Goal: Transaction & Acquisition: Book appointment/travel/reservation

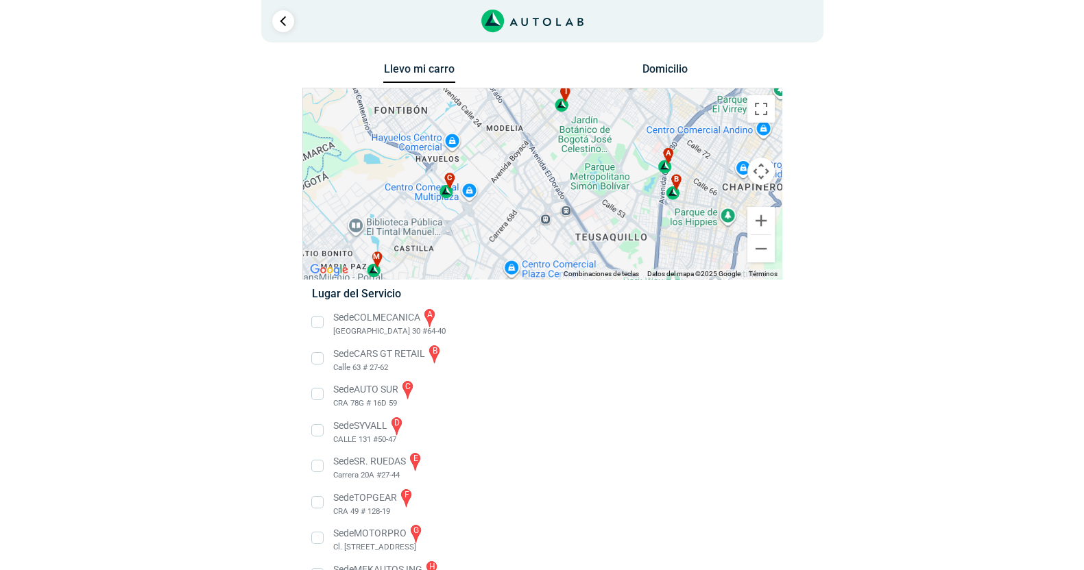
drag, startPoint x: 418, startPoint y: 211, endPoint x: 459, endPoint y: 238, distance: 48.5
click at [459, 238] on div "a b c d e f g" at bounding box center [542, 183] width 479 height 191
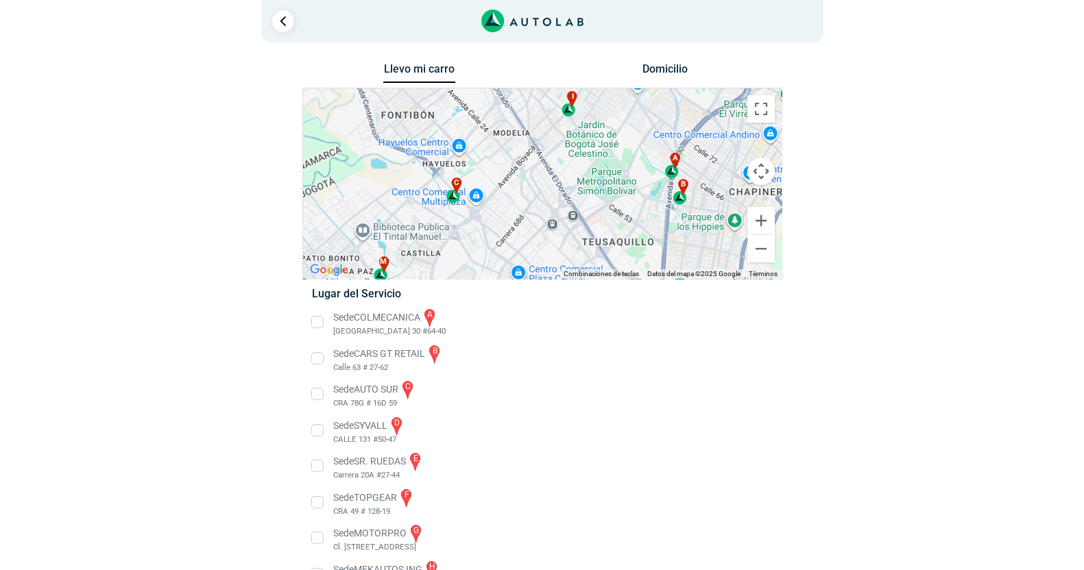
click at [453, 194] on div "c" at bounding box center [454, 191] width 16 height 26
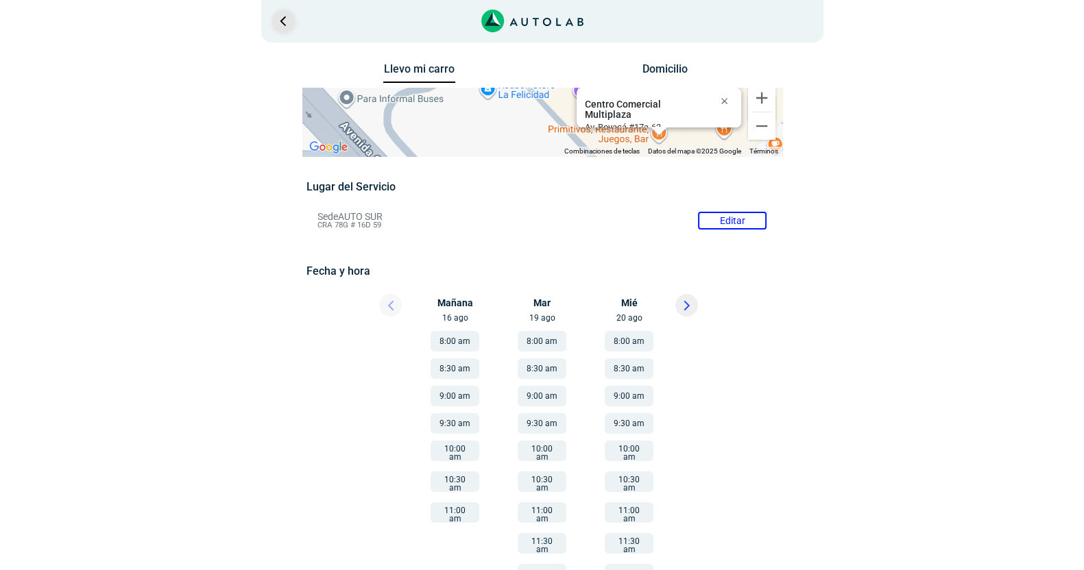
click at [283, 23] on link "Ir al paso anterior" at bounding box center [283, 21] width 22 height 22
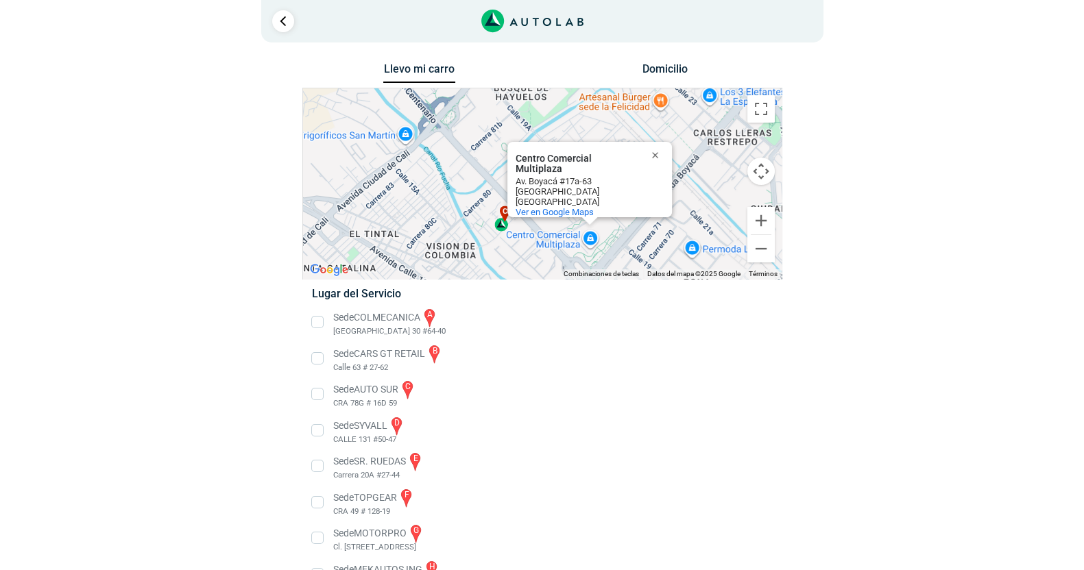
drag, startPoint x: 461, startPoint y: 138, endPoint x: 515, endPoint y: 278, distance: 150.0
click at [515, 278] on div "a b c d e f g" at bounding box center [542, 183] width 479 height 191
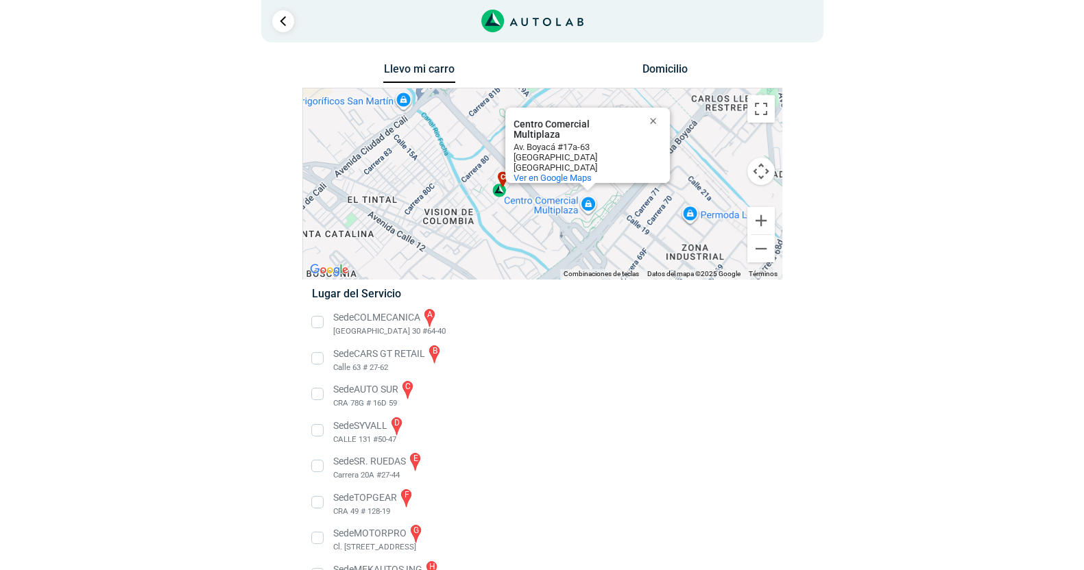
drag, startPoint x: 477, startPoint y: 241, endPoint x: 477, endPoint y: 203, distance: 38.4
click at [477, 203] on div "a b c d e f g" at bounding box center [542, 183] width 479 height 191
click at [499, 191] on div "c" at bounding box center [499, 183] width 16 height 25
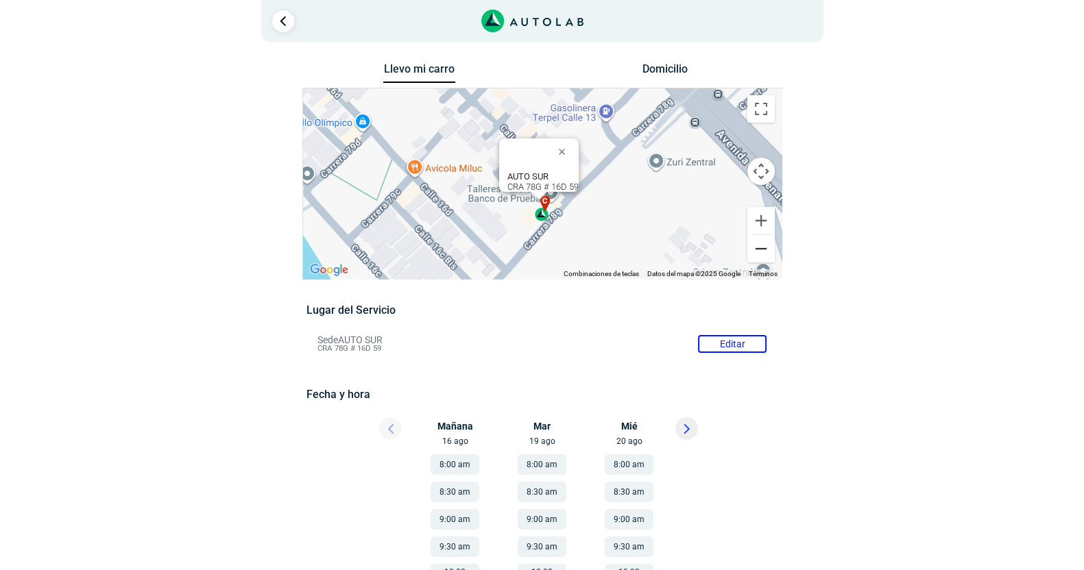
click at [762, 247] on button "Reducir" at bounding box center [760, 248] width 27 height 27
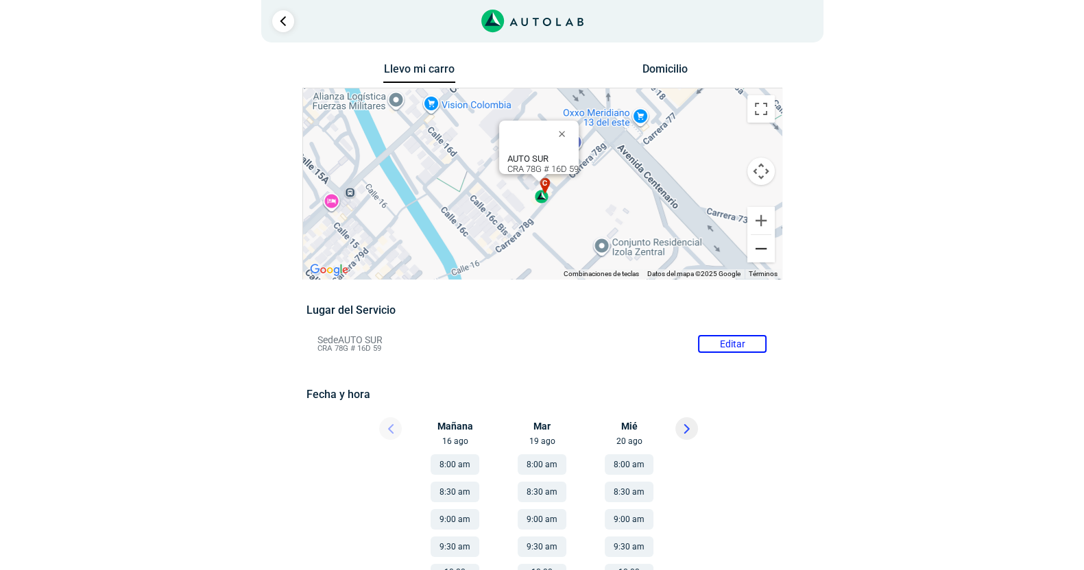
click at [762, 247] on button "Reducir" at bounding box center [760, 248] width 27 height 27
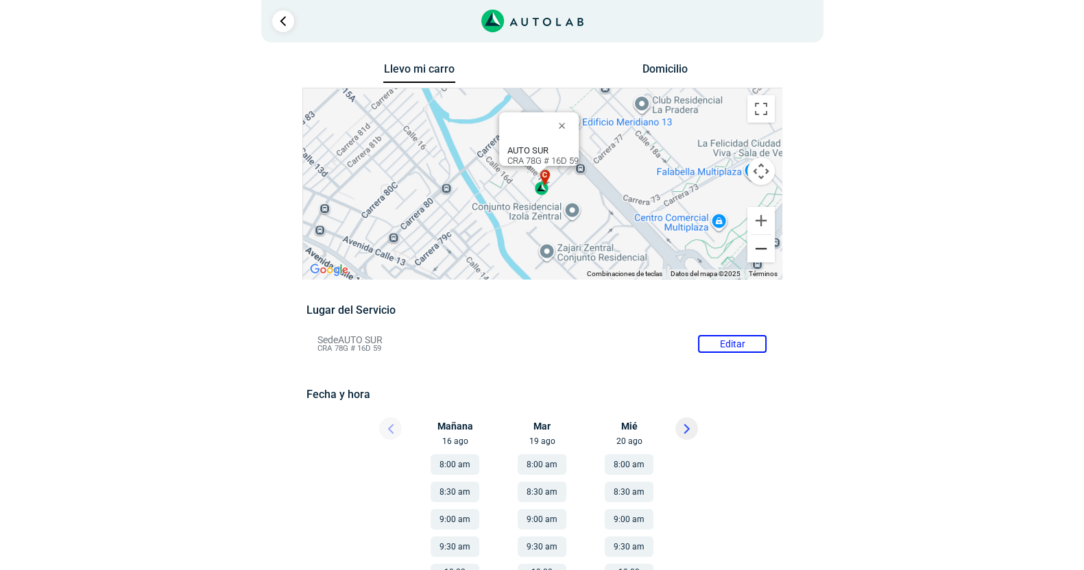
click at [762, 247] on button "Reducir" at bounding box center [760, 248] width 27 height 27
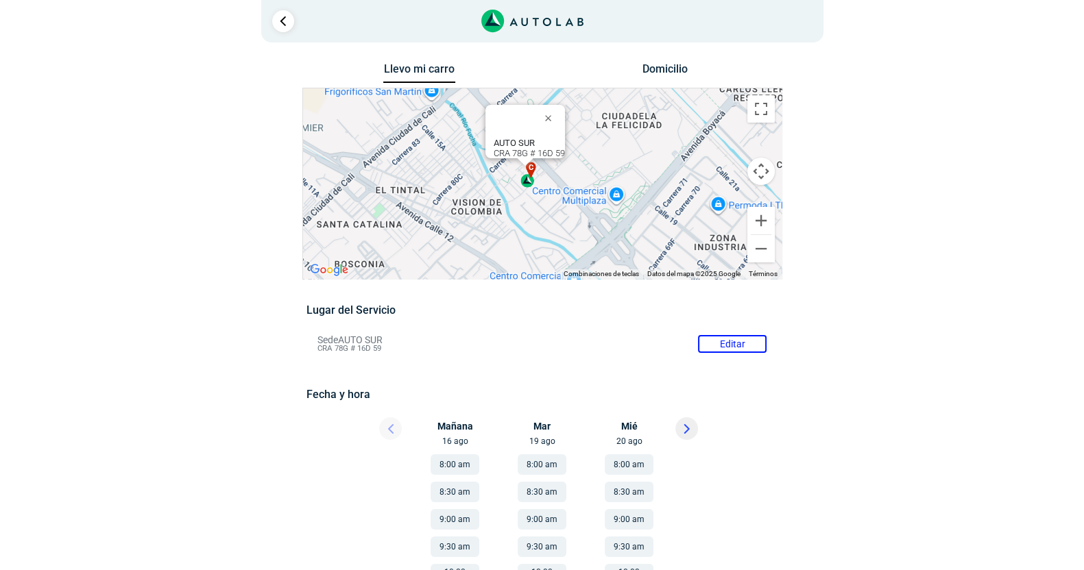
drag, startPoint x: 532, startPoint y: 195, endPoint x: 520, endPoint y: 194, distance: 11.7
click at [520, 194] on div "a b c d e f g" at bounding box center [542, 183] width 479 height 191
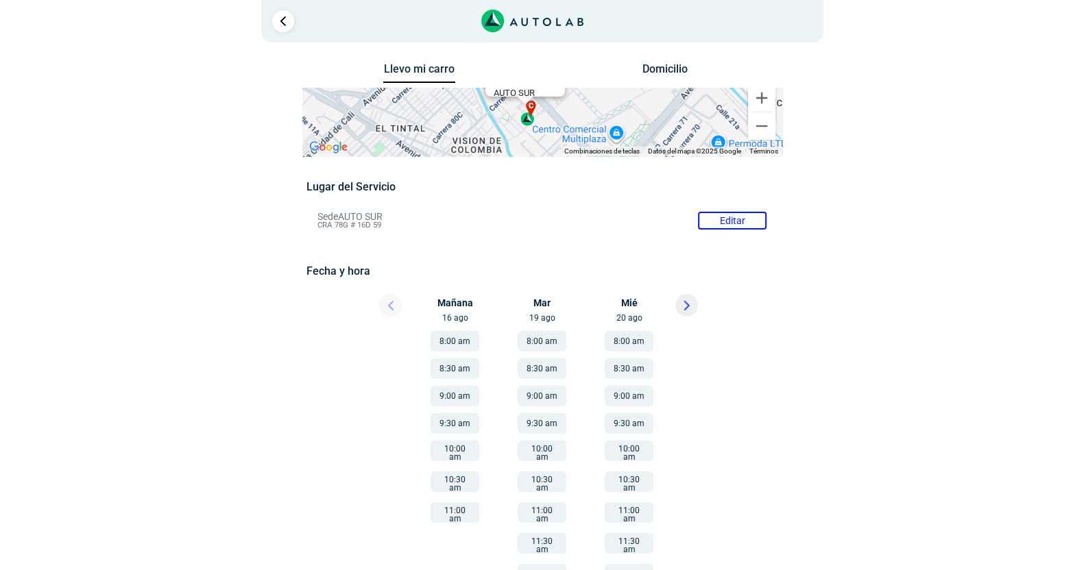
click at [464, 343] on button "8:00 am" at bounding box center [455, 341] width 49 height 21
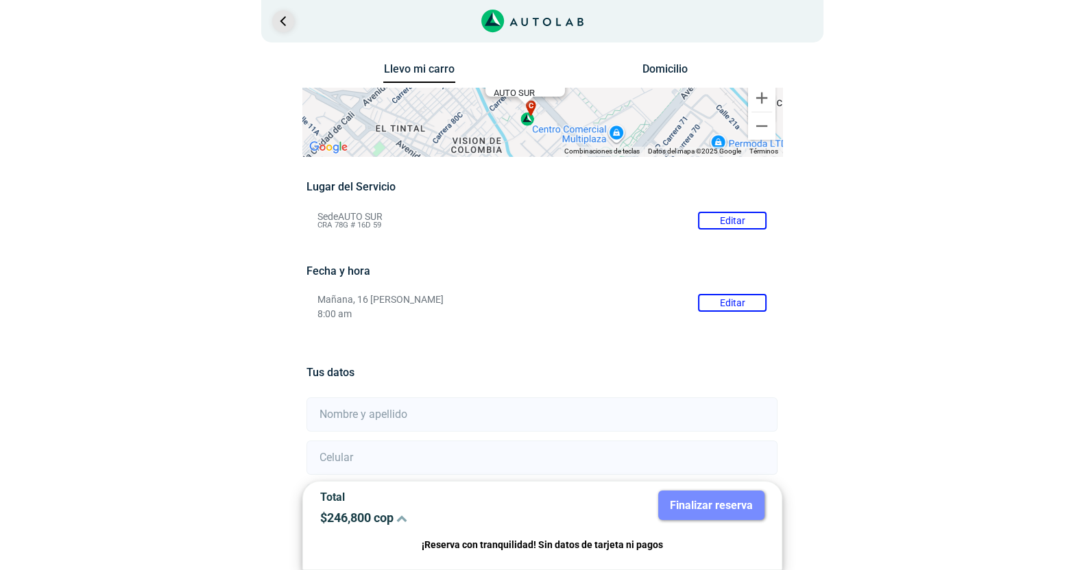
click at [283, 24] on link "Ir al paso anterior" at bounding box center [283, 21] width 22 height 22
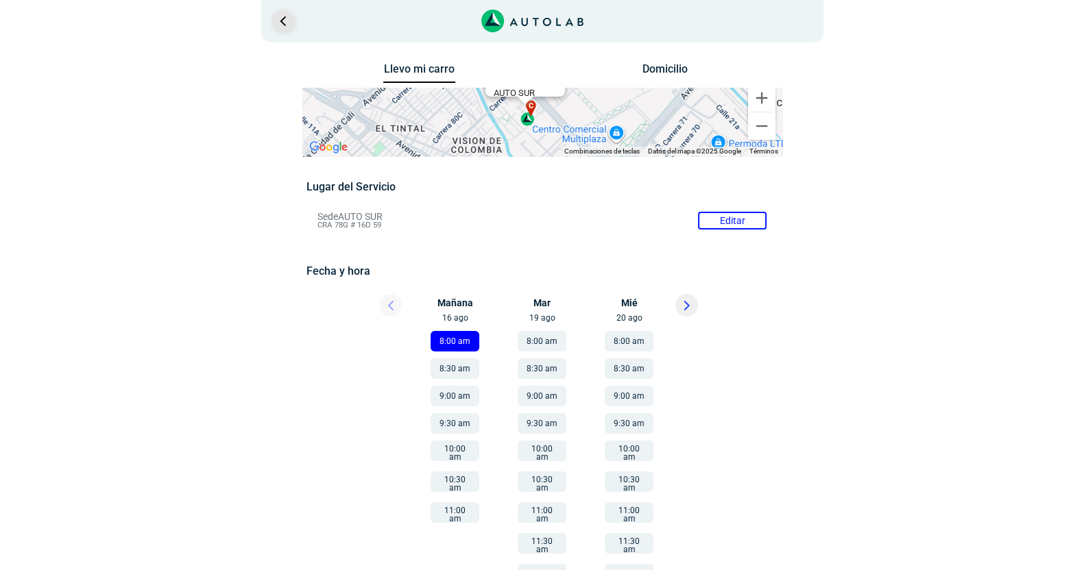
click at [283, 24] on link "Ir al paso anterior" at bounding box center [283, 21] width 22 height 22
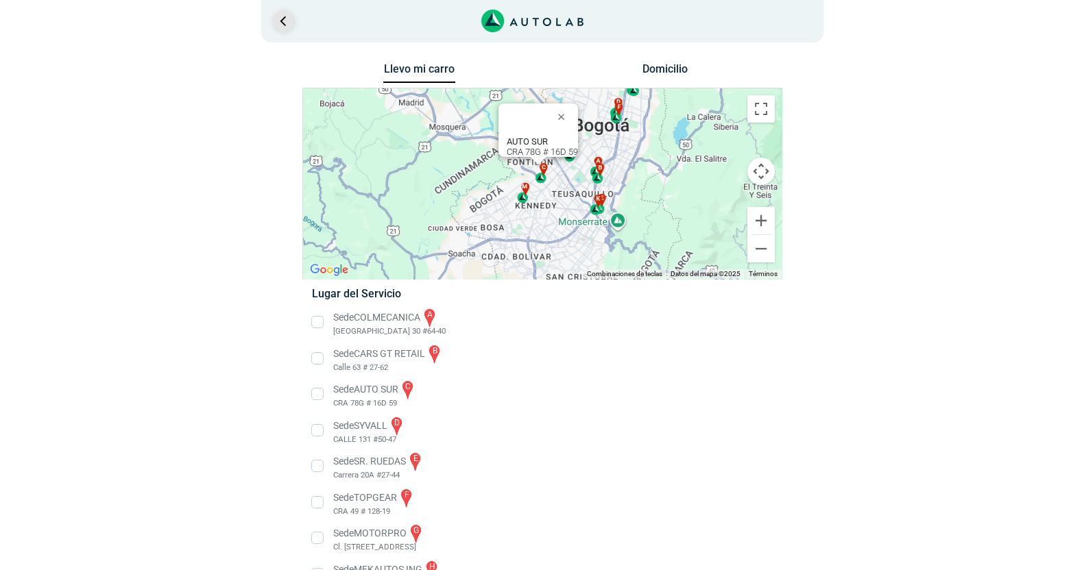
click at [283, 24] on link "Ir al paso anterior" at bounding box center [283, 21] width 22 height 22
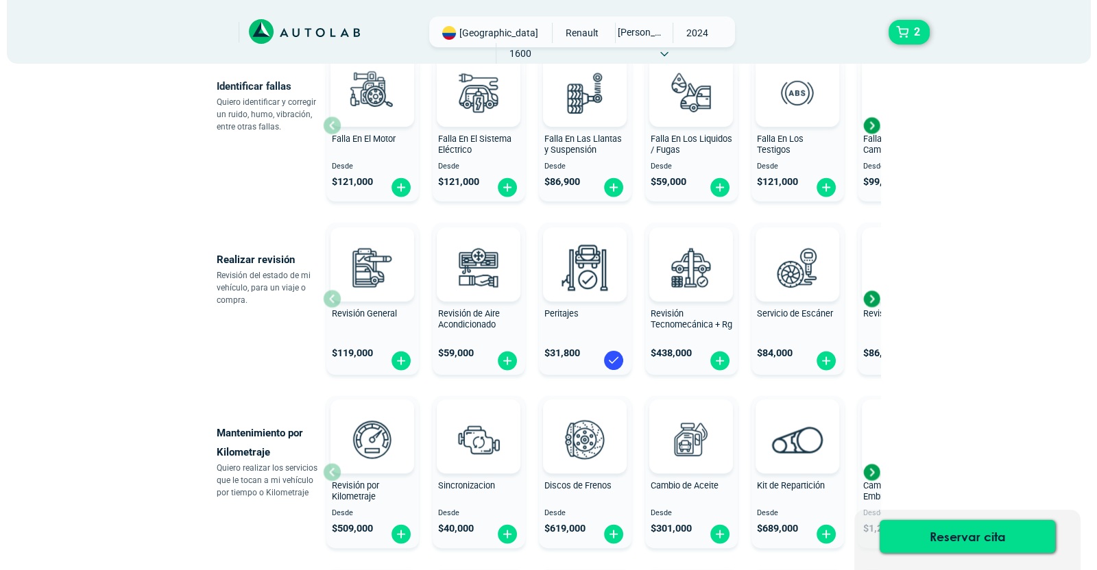
scroll to position [352, 0]
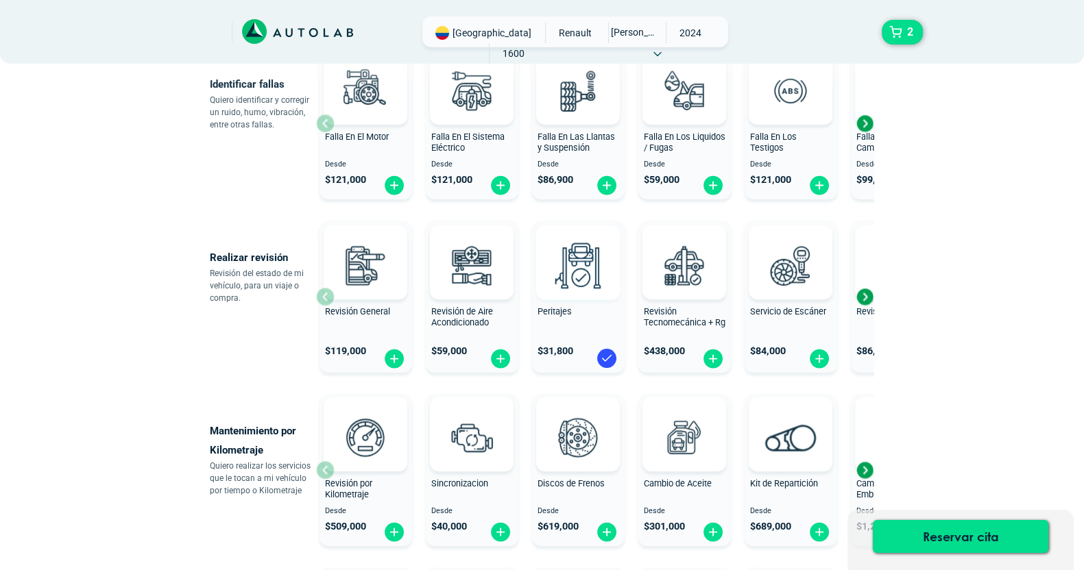
click at [575, 295] on span at bounding box center [578, 263] width 47 height 74
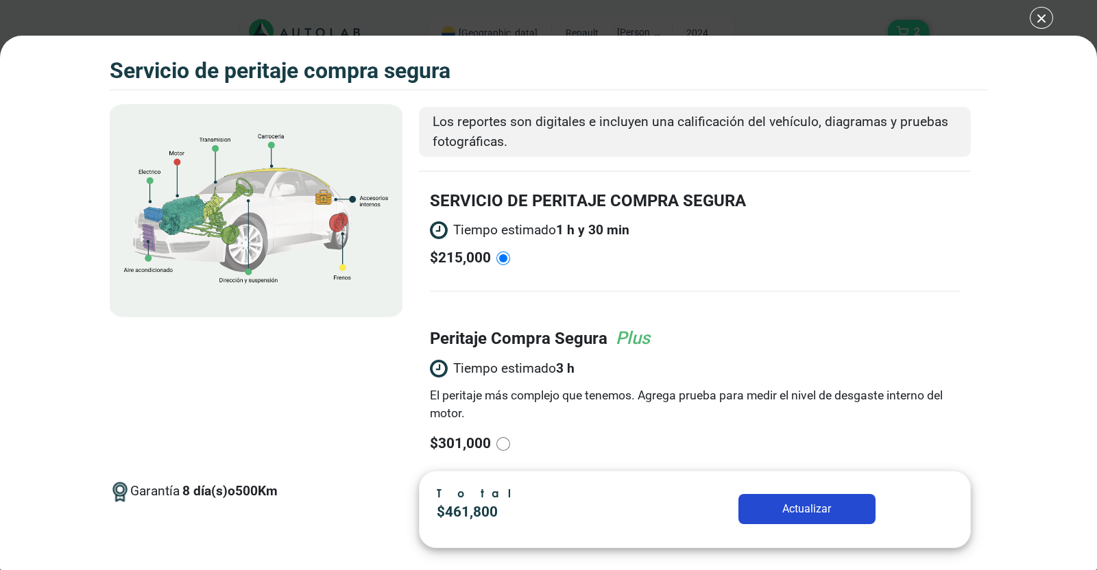
scroll to position [7, 0]
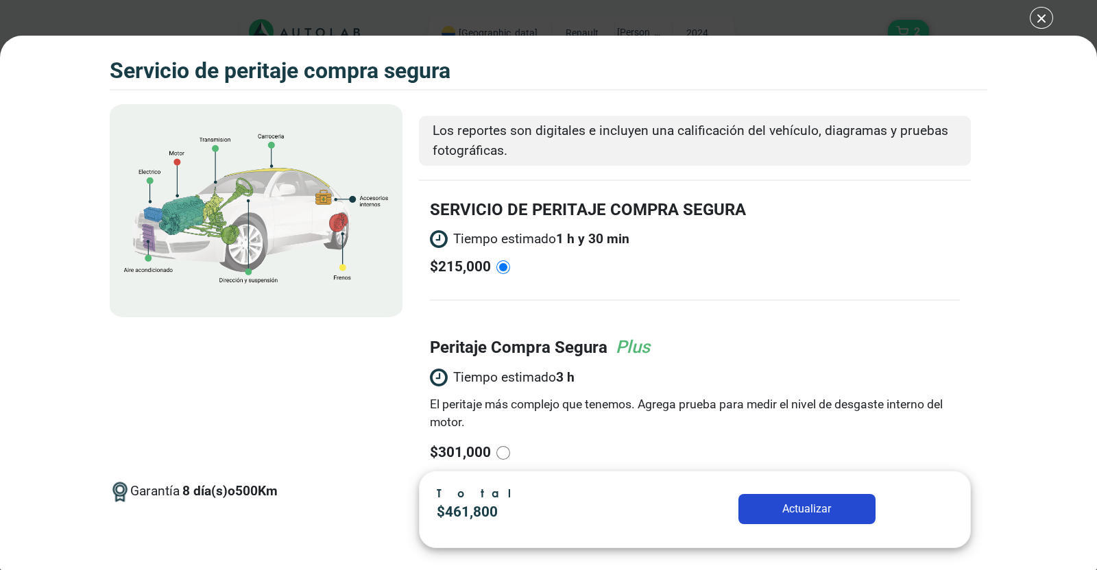
click at [579, 220] on label "SERVICIO DE PERITAJE COMPRA SEGURA" at bounding box center [588, 209] width 316 height 25
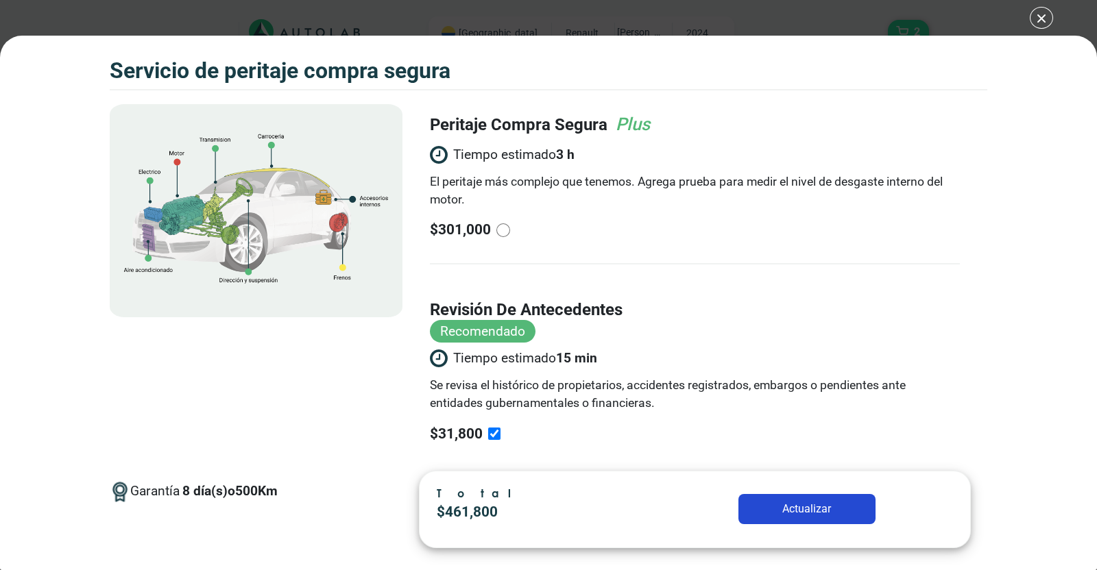
scroll to position [253, 0]
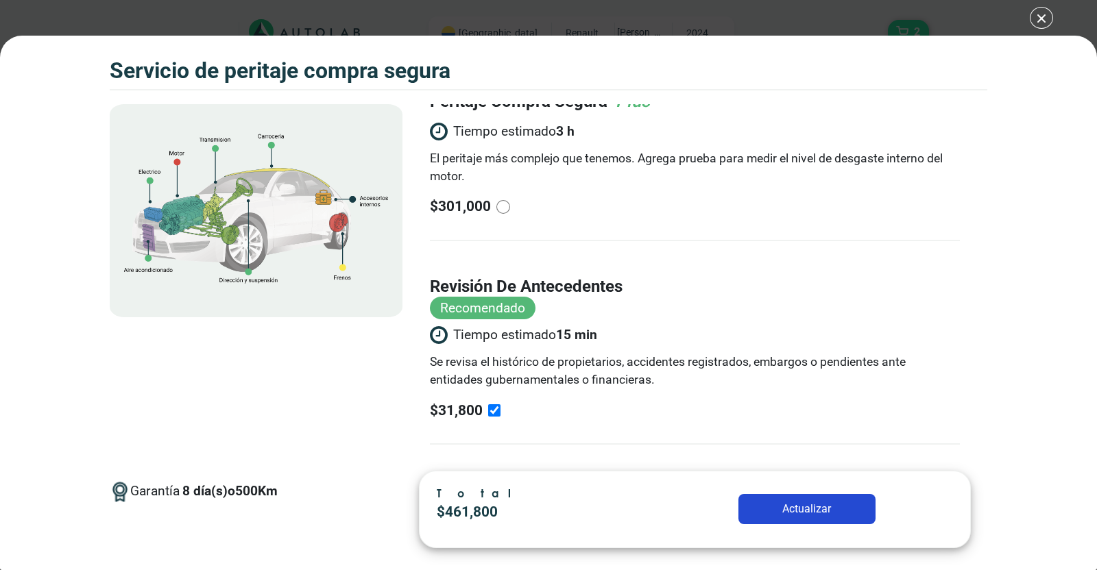
click at [488, 411] on input "revisión de antecedentes Recomendado Tiempo estimado 15 min Se revisa el histór…" at bounding box center [494, 411] width 12 height 12
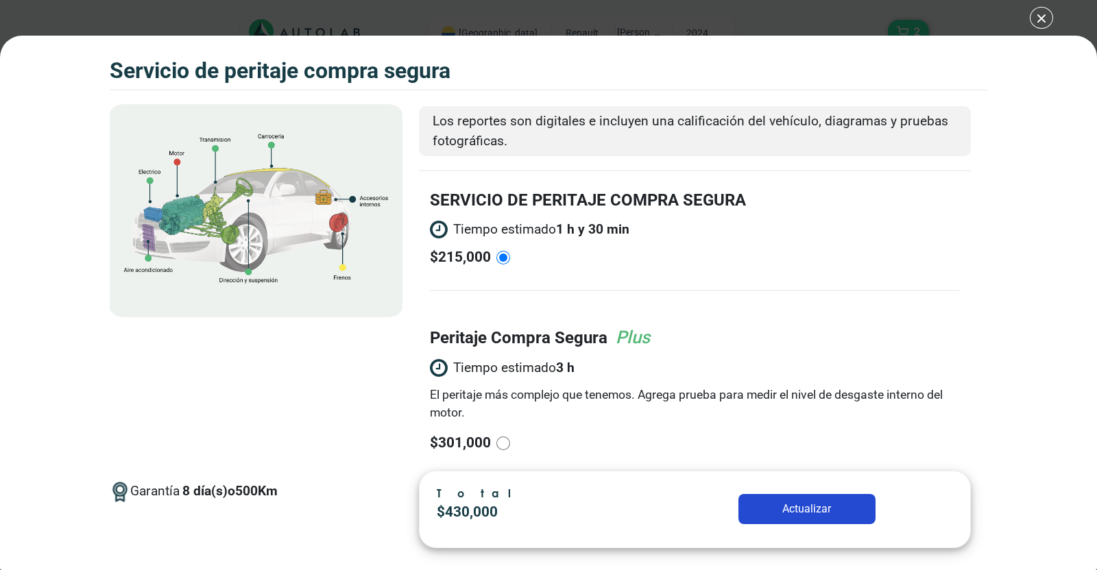
scroll to position [0, 0]
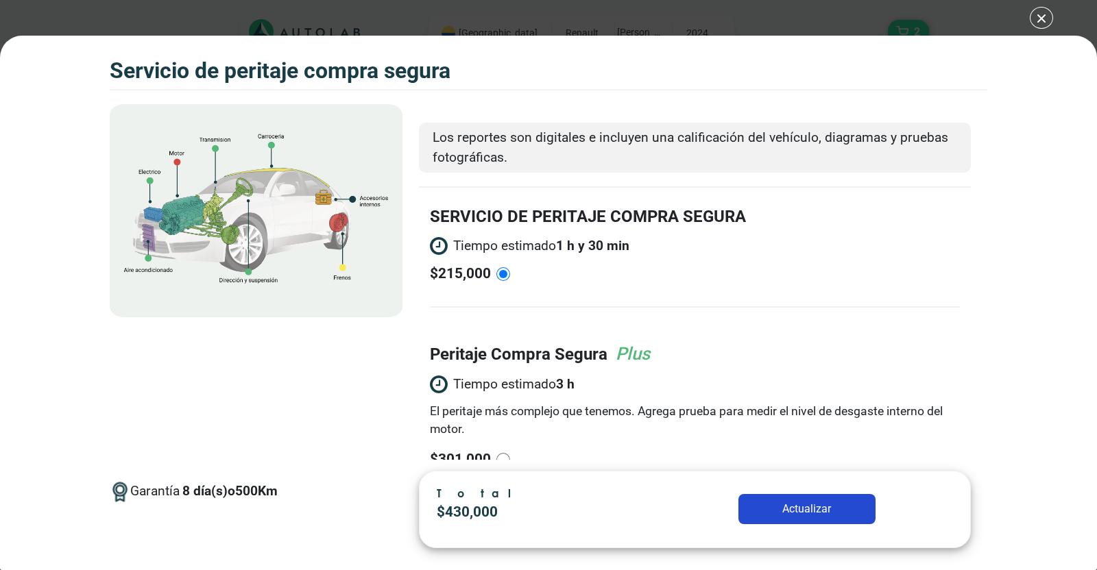
click at [504, 273] on input "radio" at bounding box center [503, 274] width 14 height 14
click at [1038, 15] on div "Volkswagen Crossfox 2018 SERVICIO DE PERITAJE COMPRA [PERSON_NAME] 2" at bounding box center [548, 285] width 1097 height 570
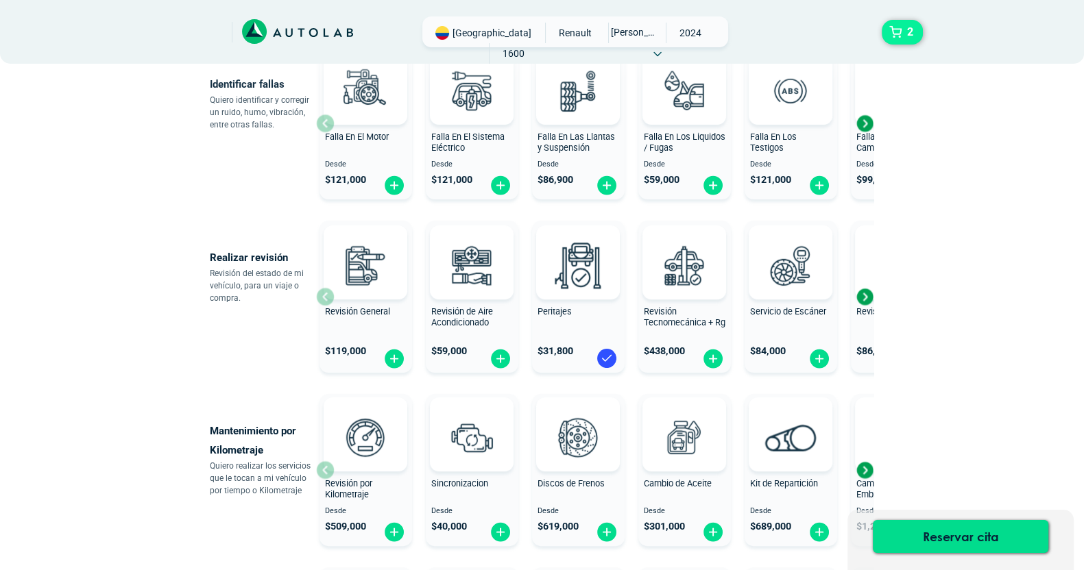
click at [904, 25] on span "2" at bounding box center [910, 32] width 13 height 23
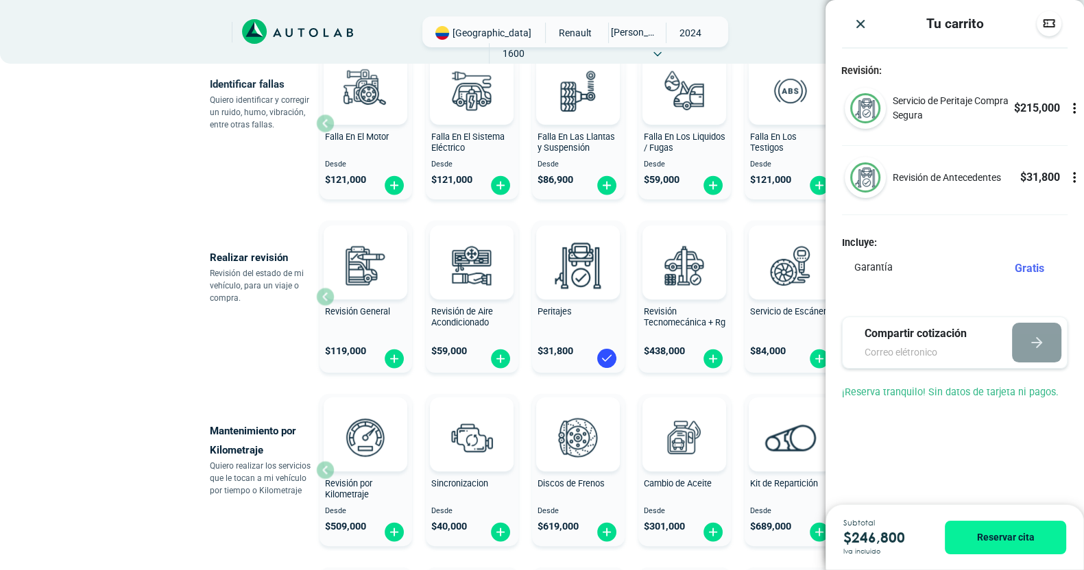
click at [1071, 176] on icon at bounding box center [1074, 178] width 14 height 14
click at [1071, 178] on icon at bounding box center [1074, 178] width 14 height 14
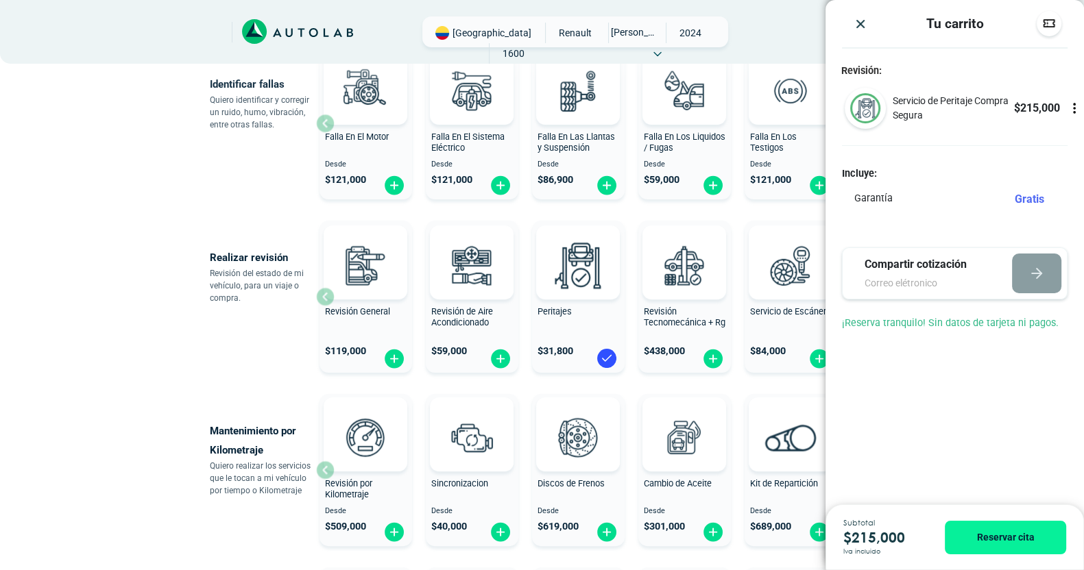
click at [1073, 112] on icon at bounding box center [1074, 108] width 14 height 14
click at [926, 94] on p "Servicio de Peritaje Compra Segura" at bounding box center [953, 108] width 121 height 29
click at [64, 372] on div "× ¡Reserva tranquilo! Sin datos de tarjeta ni pagos Aquí puedes ver tus servici…" at bounding box center [542, 333] width 1084 height 1371
click at [579, 312] on div "Peritajes" at bounding box center [578, 319] width 93 height 27
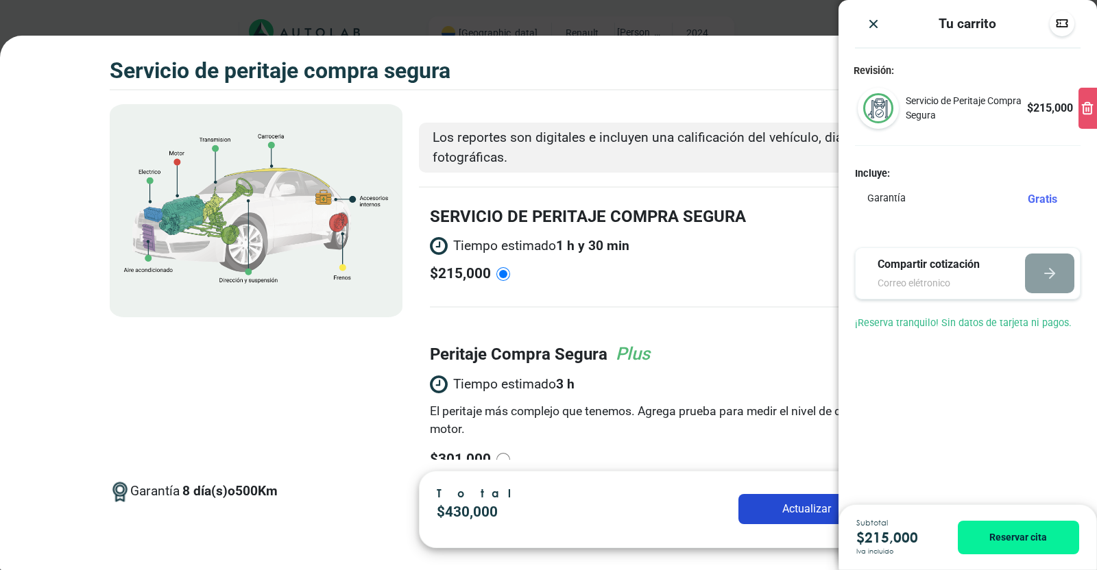
click at [872, 25] on img "Close" at bounding box center [874, 24] width 14 height 14
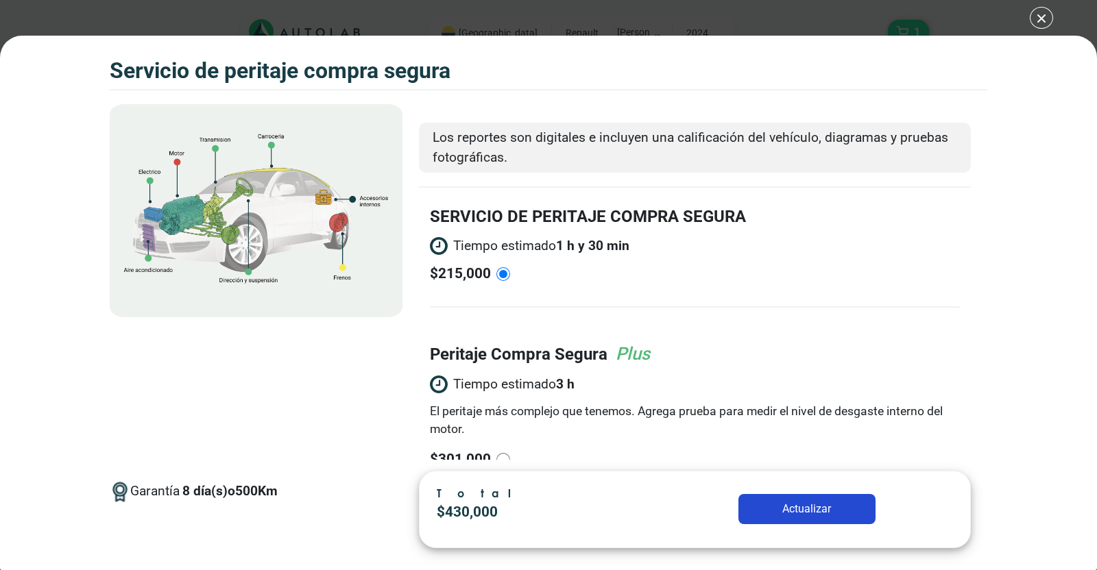
click at [1047, 23] on div "Volkswagen Crossfox 2018 SERVICIO DE PERITAJE COMPRA [PERSON_NAME] 1" at bounding box center [548, 285] width 1097 height 570
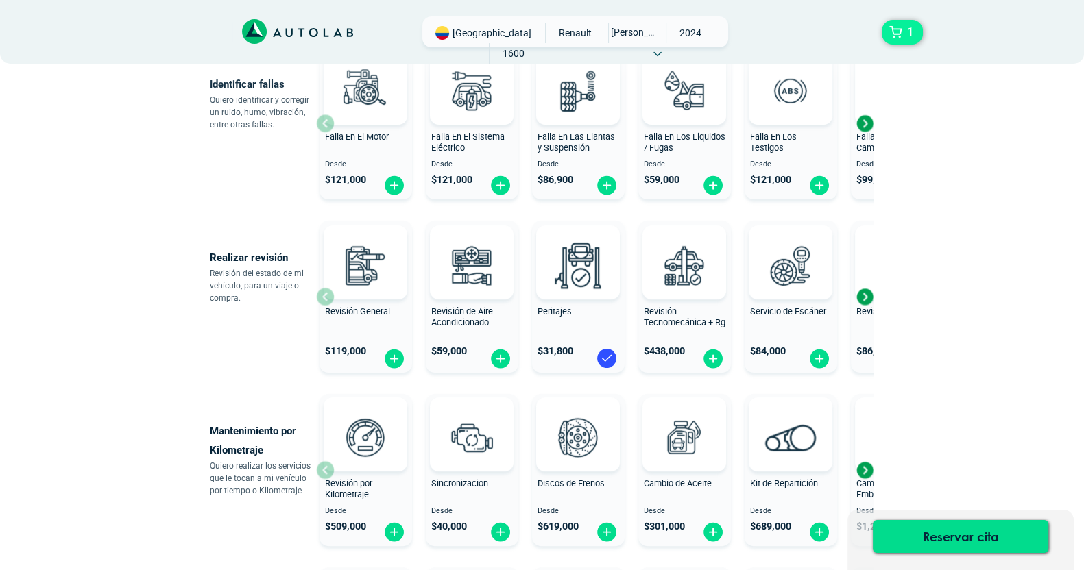
click at [902, 38] on button "1" at bounding box center [902, 32] width 41 height 25
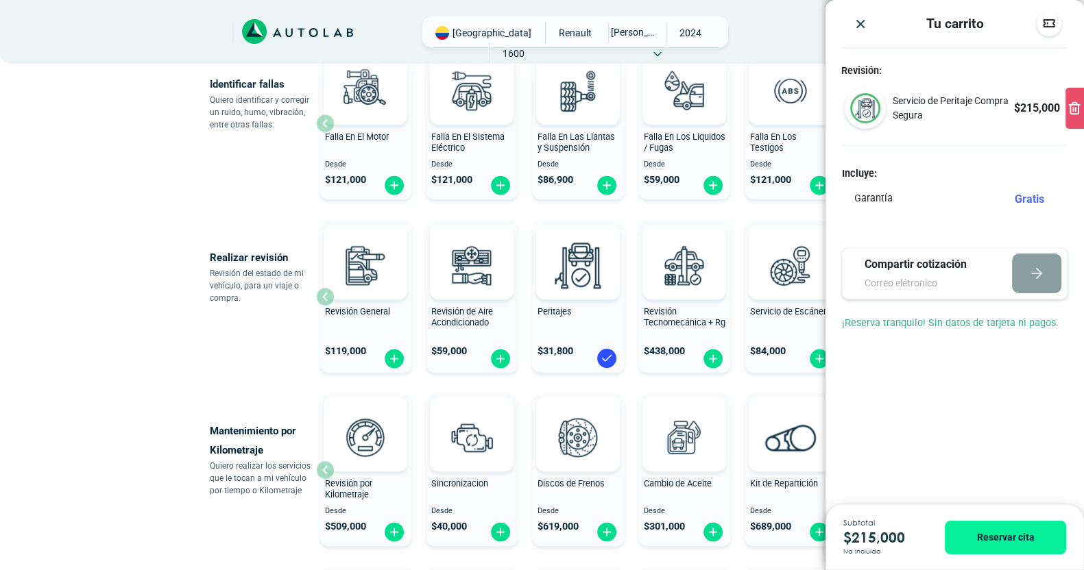
click at [964, 391] on div "Tu carrito Revisión: Servicio de Peritaje Compra [PERSON_NAME] $ 215,000" at bounding box center [954, 252] width 258 height 505
click at [988, 536] on button "Reservar cita" at bounding box center [1005, 538] width 121 height 34
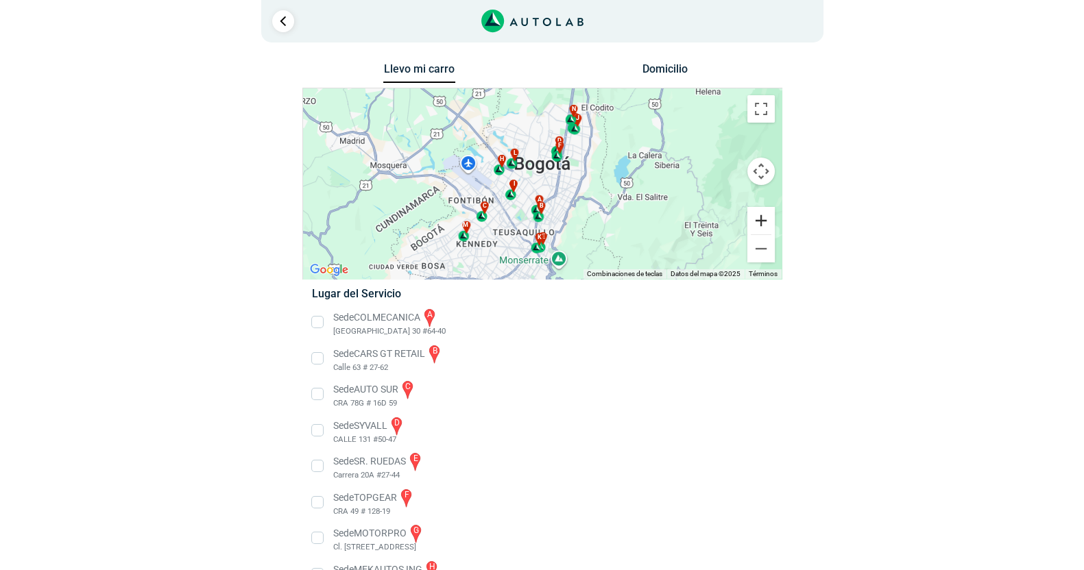
click at [768, 228] on button "Ampliar" at bounding box center [760, 220] width 27 height 27
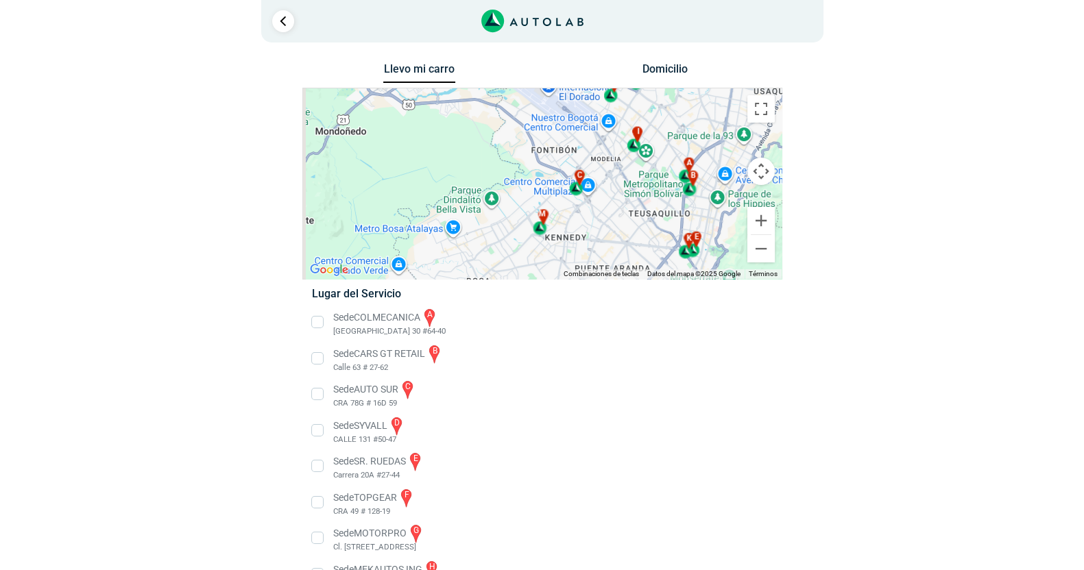
drag, startPoint x: 618, startPoint y: 207, endPoint x: 805, endPoint y: 129, distance: 202.2
click at [805, 129] on div "Llevo mi carro [GEOGRAPHIC_DATA] Para navegar por el mapa con gestos táctiles, …" at bounding box center [542, 442] width 665 height 764
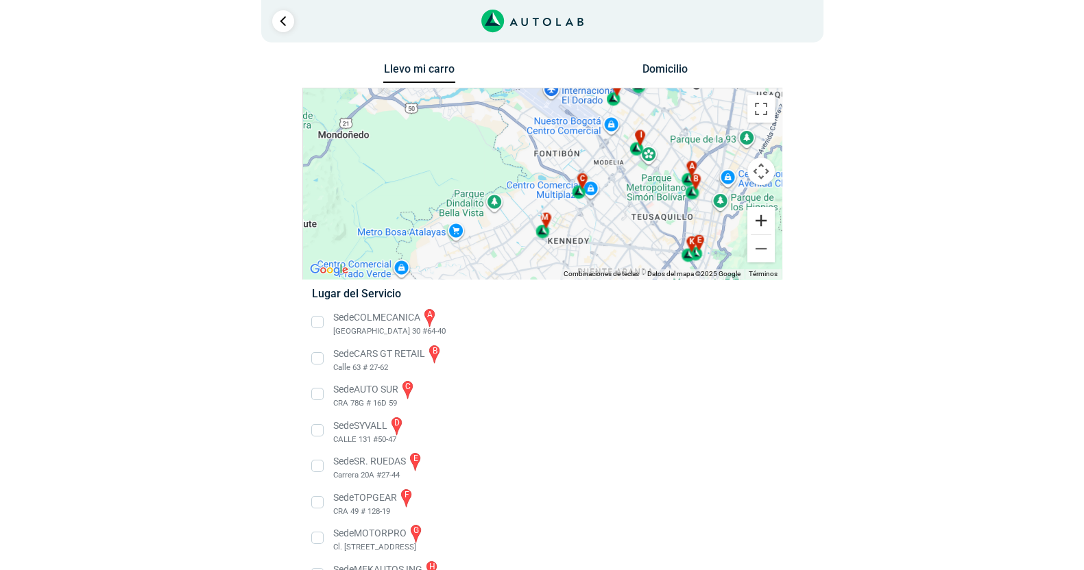
click at [758, 217] on button "Ampliar" at bounding box center [760, 220] width 27 height 27
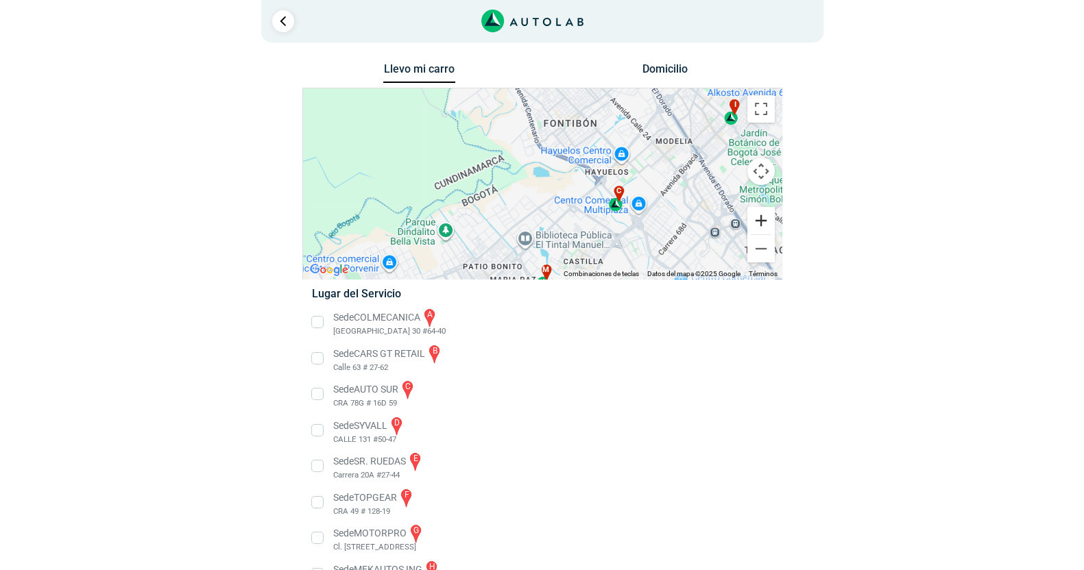
click at [758, 217] on button "Ampliar" at bounding box center [760, 220] width 27 height 27
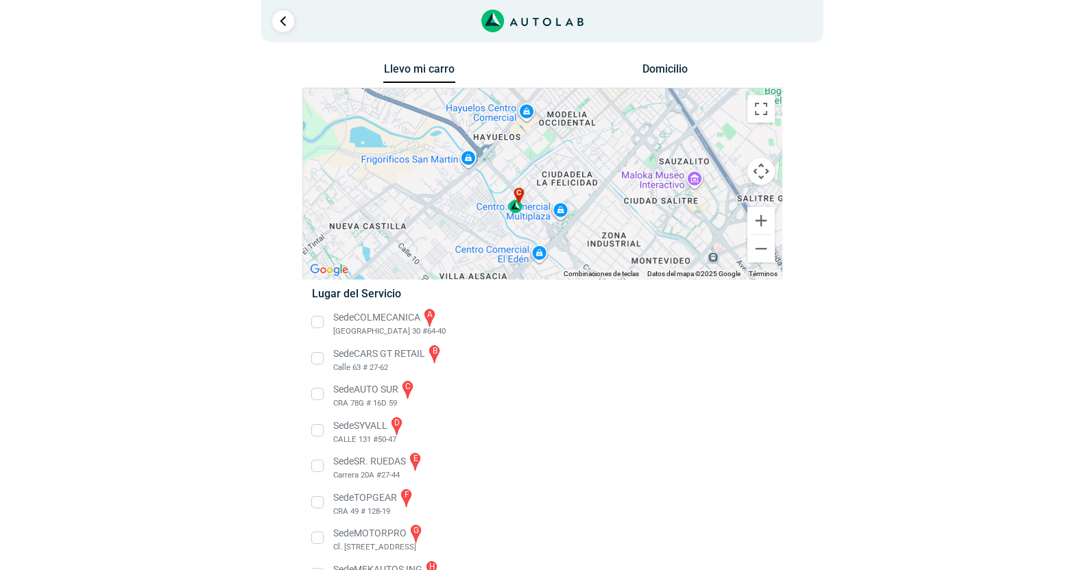
drag, startPoint x: 579, startPoint y: 200, endPoint x: 388, endPoint y: 179, distance: 192.5
click at [388, 179] on div "a b c d e f g" at bounding box center [542, 183] width 479 height 191
click at [514, 204] on div "c" at bounding box center [517, 201] width 16 height 26
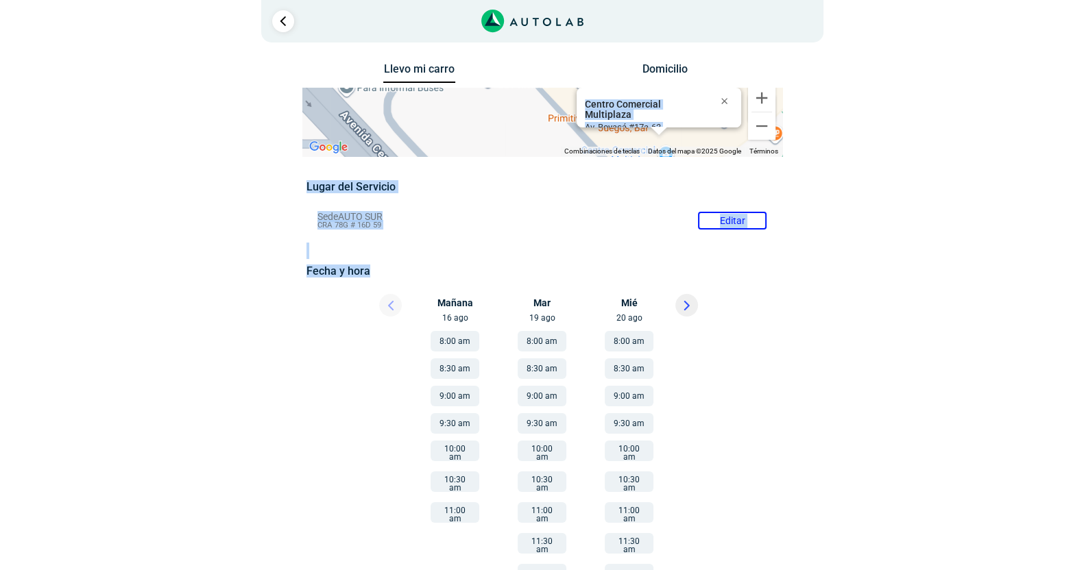
drag, startPoint x: 878, startPoint y: 121, endPoint x: 854, endPoint y: 273, distance: 153.3
click at [854, 273] on div "Llevo mi carro [GEOGRAPHIC_DATA] Para navegar por el mapa con gestos táctiles, …" at bounding box center [543, 414] width 686 height 708
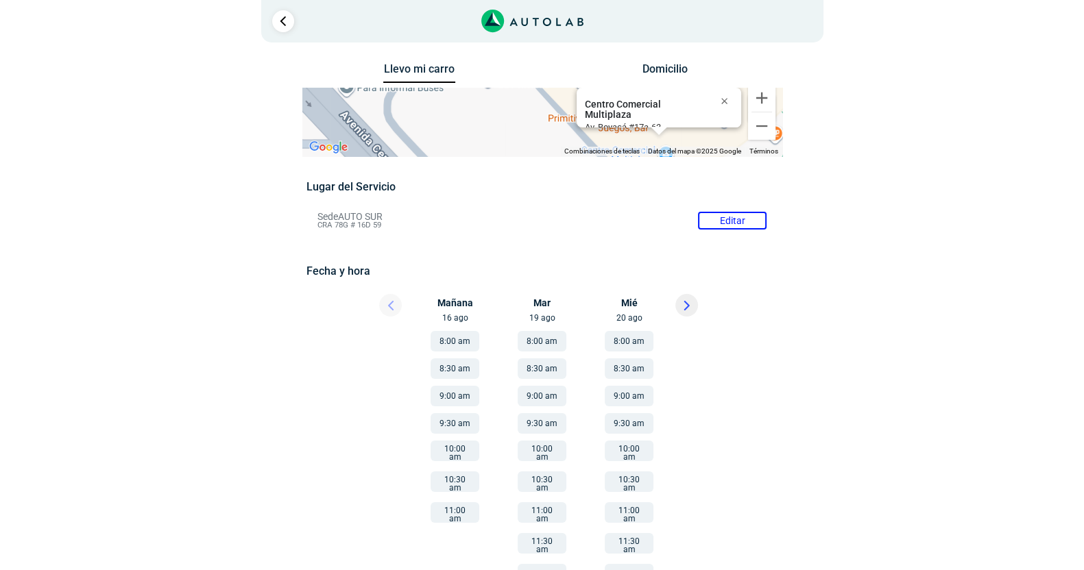
click at [907, 118] on div "Llevo mi carro [GEOGRAPHIC_DATA] Para navegar por el mapa con gestos táctiles, …" at bounding box center [542, 414] width 823 height 708
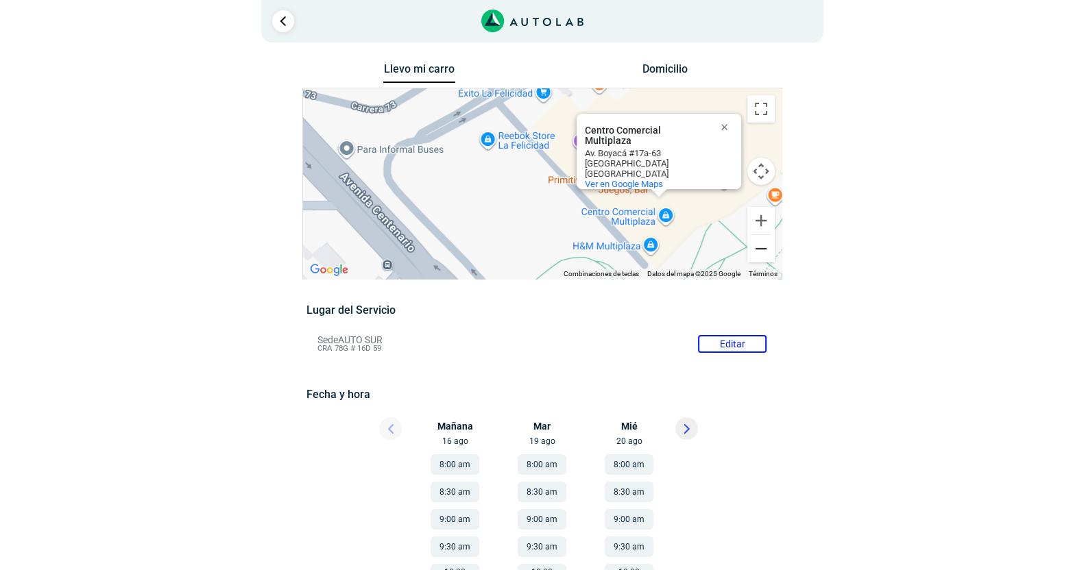
click at [761, 249] on button "Reducir" at bounding box center [760, 248] width 27 height 27
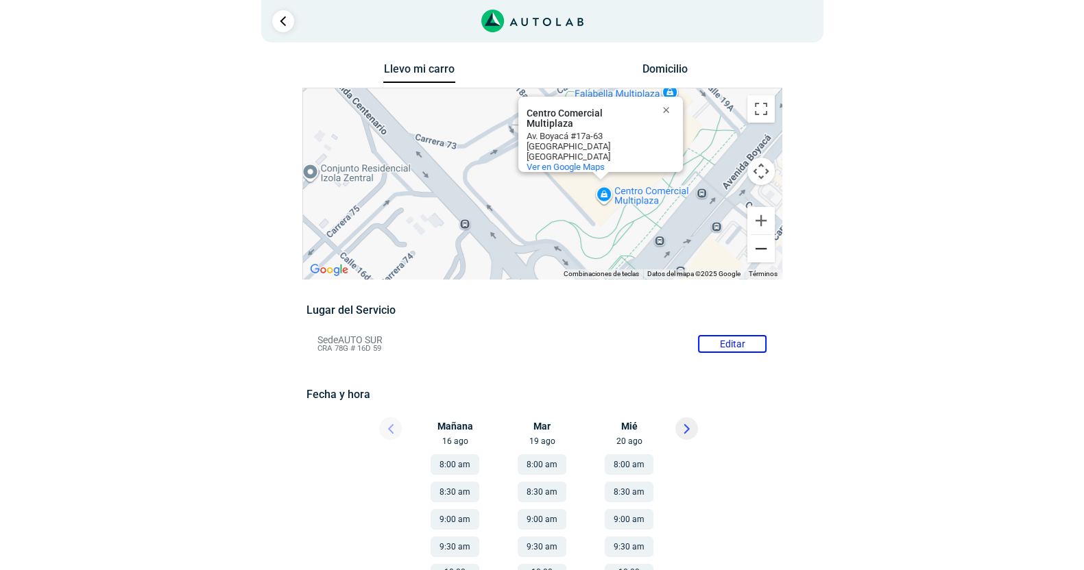
click at [761, 249] on button "Reducir" at bounding box center [760, 248] width 27 height 27
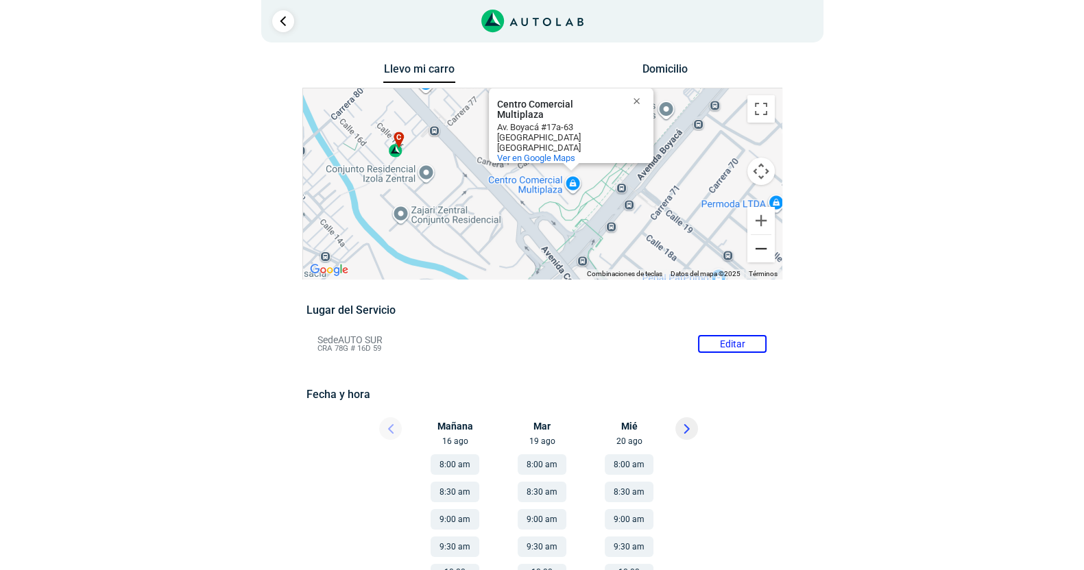
click at [761, 249] on button "Reducir" at bounding box center [760, 248] width 27 height 27
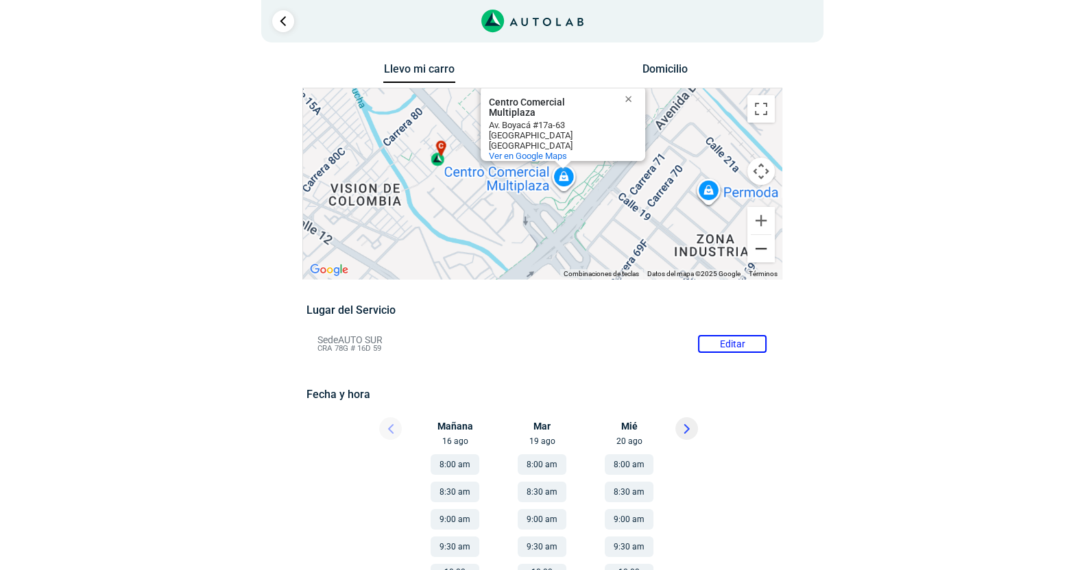
click at [761, 249] on button "Reducir" at bounding box center [760, 248] width 27 height 27
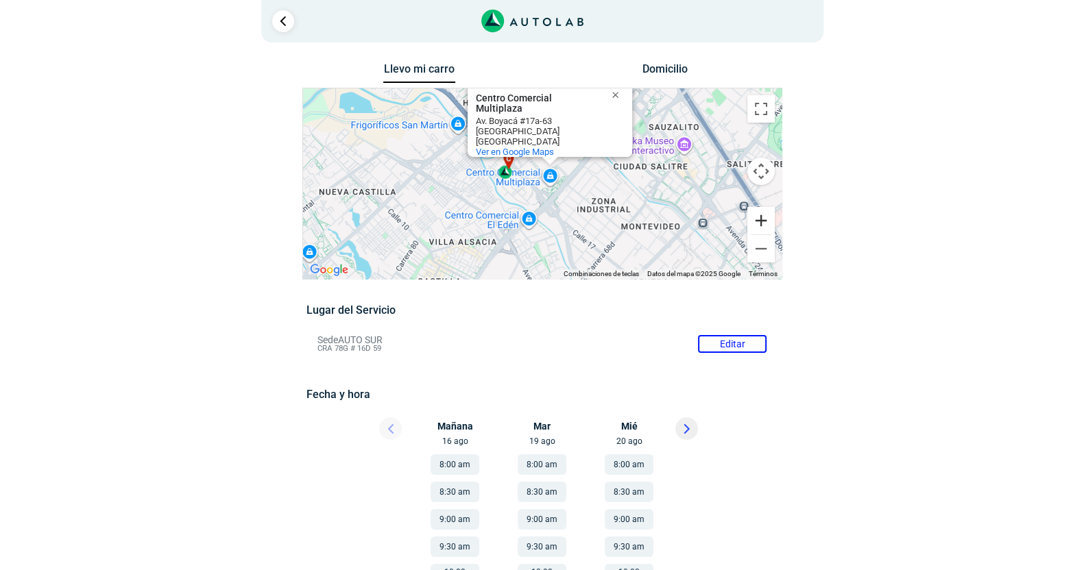
click at [754, 213] on button "Ampliar" at bounding box center [760, 220] width 27 height 27
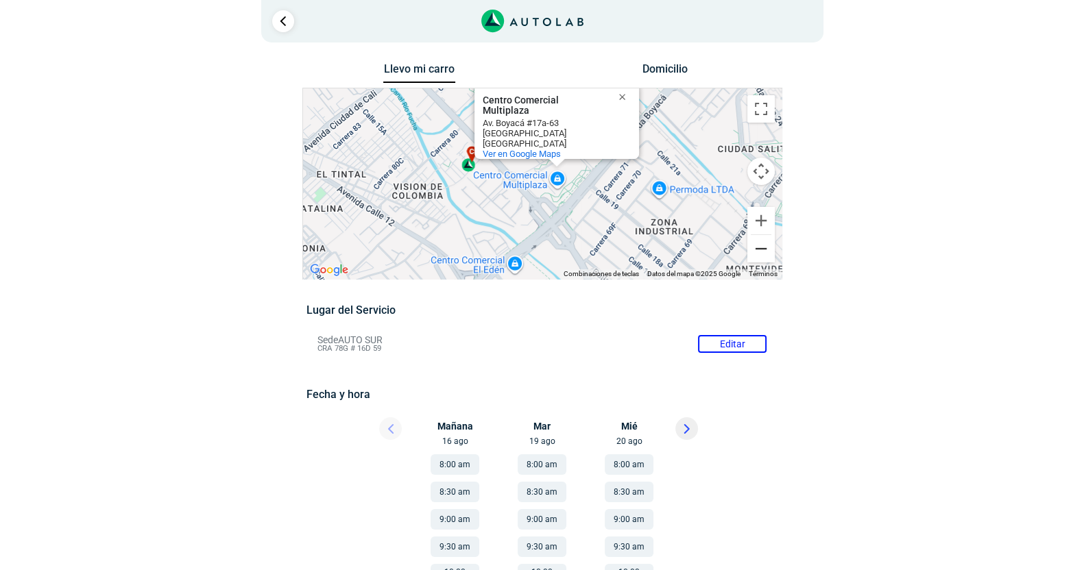
click at [758, 245] on button "Reducir" at bounding box center [760, 248] width 27 height 27
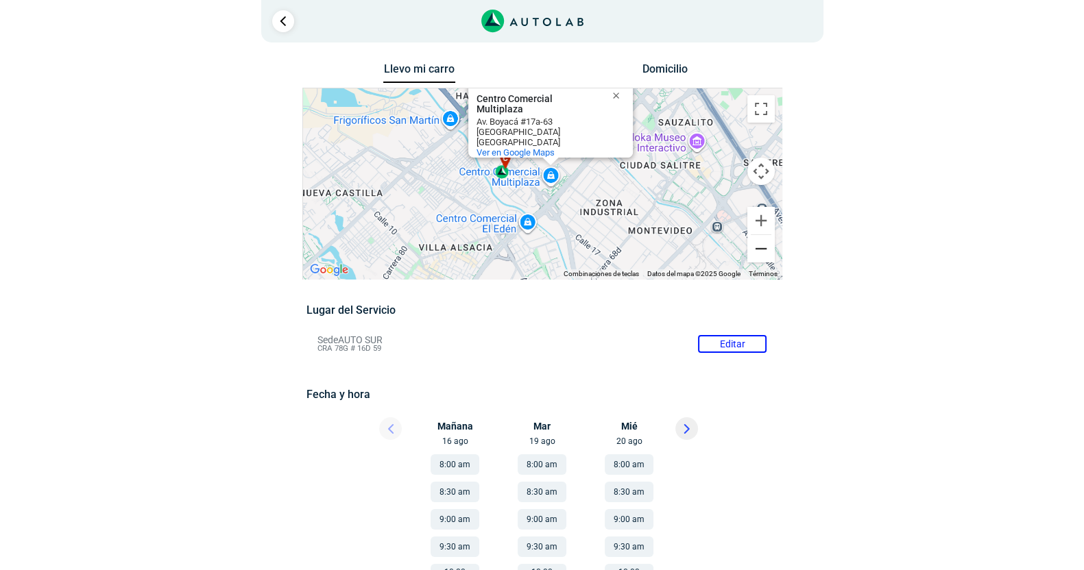
click at [758, 245] on button "Reducir" at bounding box center [760, 248] width 27 height 27
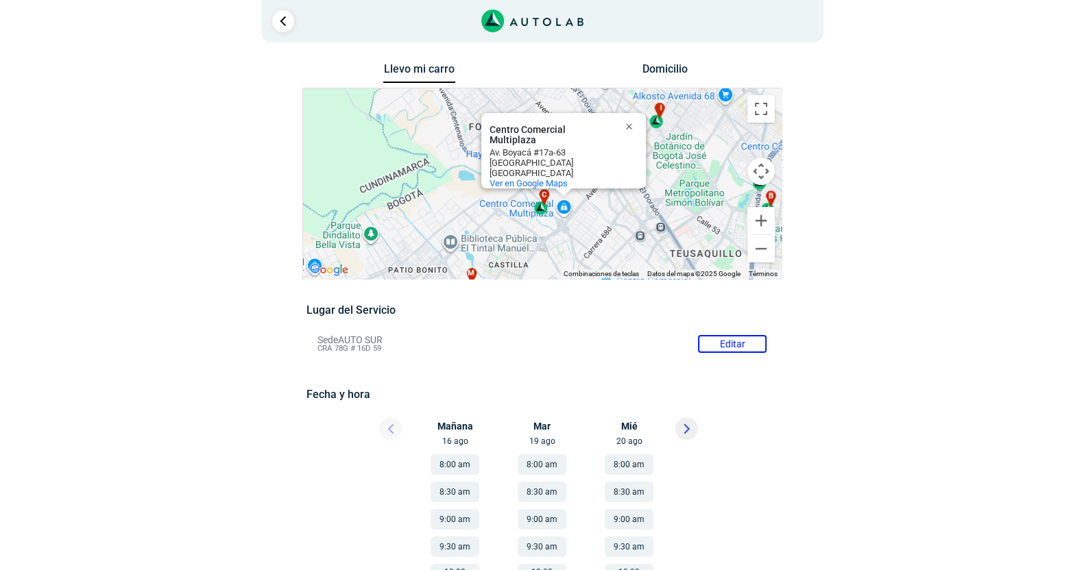
drag, startPoint x: 492, startPoint y: 219, endPoint x: 514, endPoint y: 252, distance: 40.1
click at [514, 252] on div "a b c d e f g" at bounding box center [542, 183] width 479 height 191
click at [540, 205] on div "c" at bounding box center [541, 202] width 16 height 26
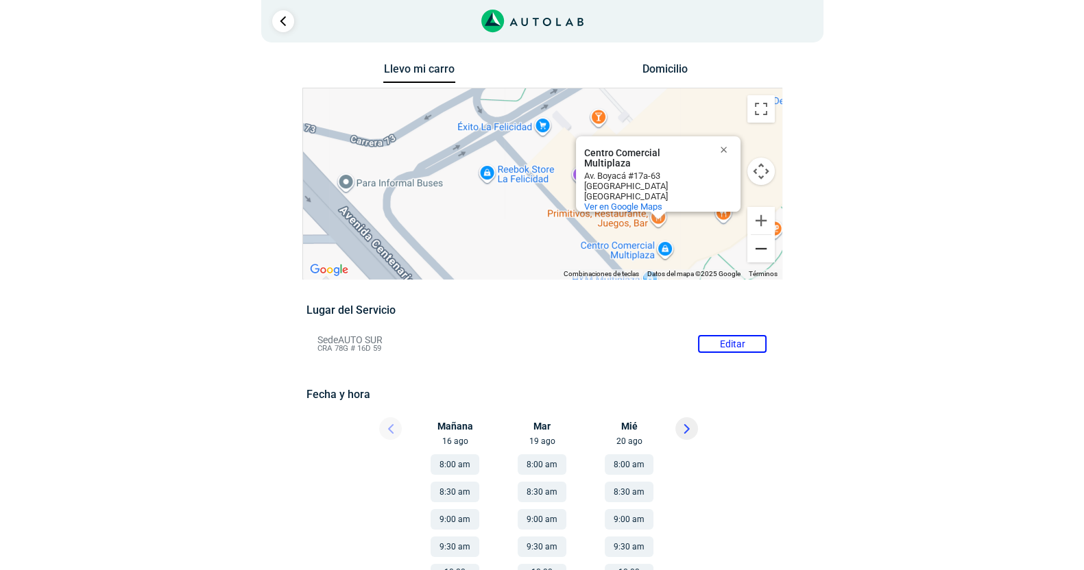
click at [764, 247] on button "Reducir" at bounding box center [760, 248] width 27 height 27
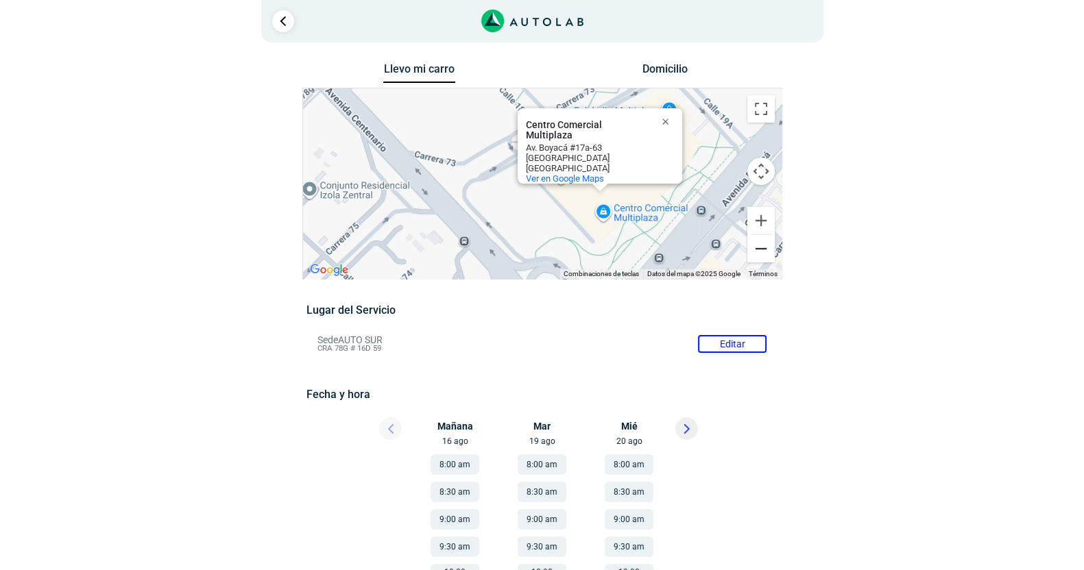
click at [764, 247] on button "Reducir" at bounding box center [760, 248] width 27 height 27
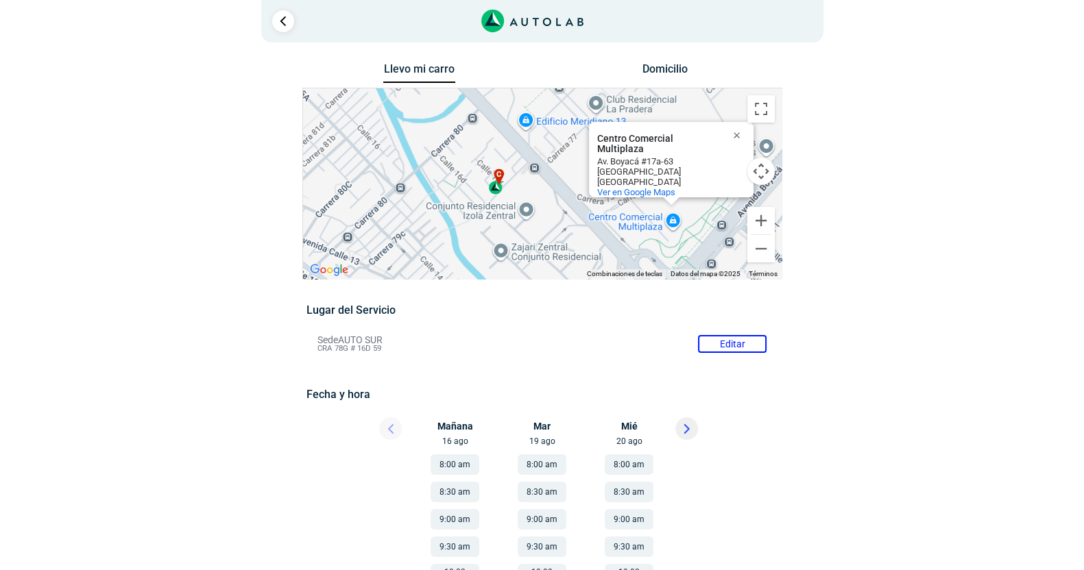
drag, startPoint x: 463, startPoint y: 224, endPoint x: 566, endPoint y: 252, distance: 107.3
click at [566, 252] on div "a b c d e f g" at bounding box center [542, 183] width 479 height 191
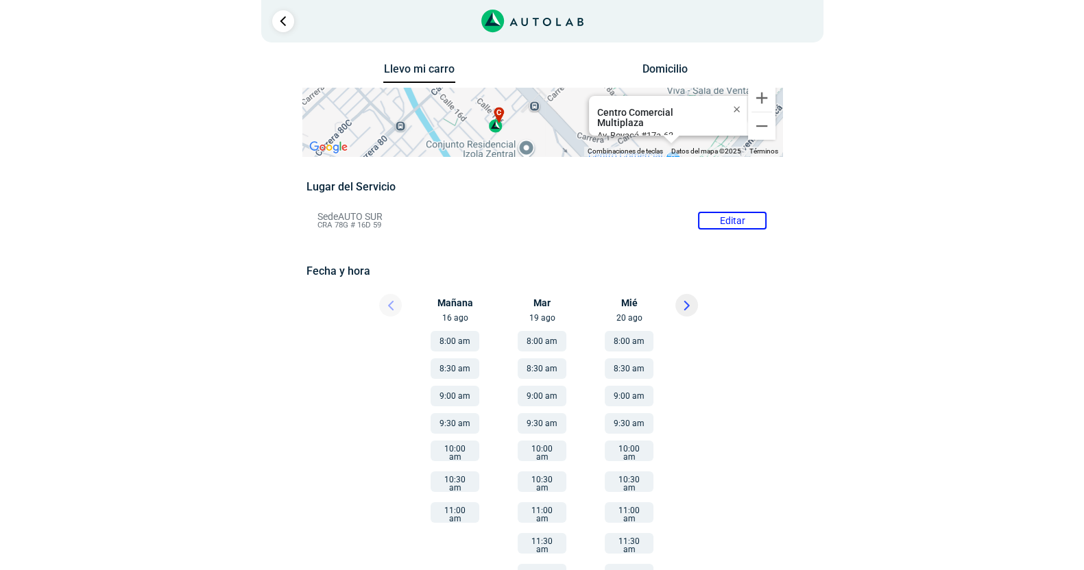
click at [456, 337] on button "8:00 am" at bounding box center [455, 341] width 49 height 21
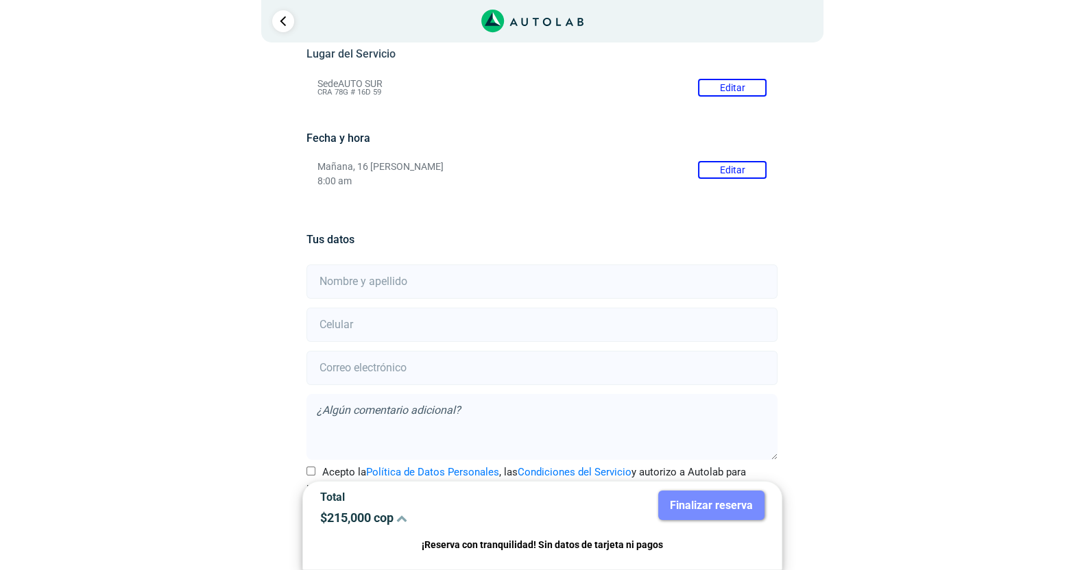
scroll to position [174, 0]
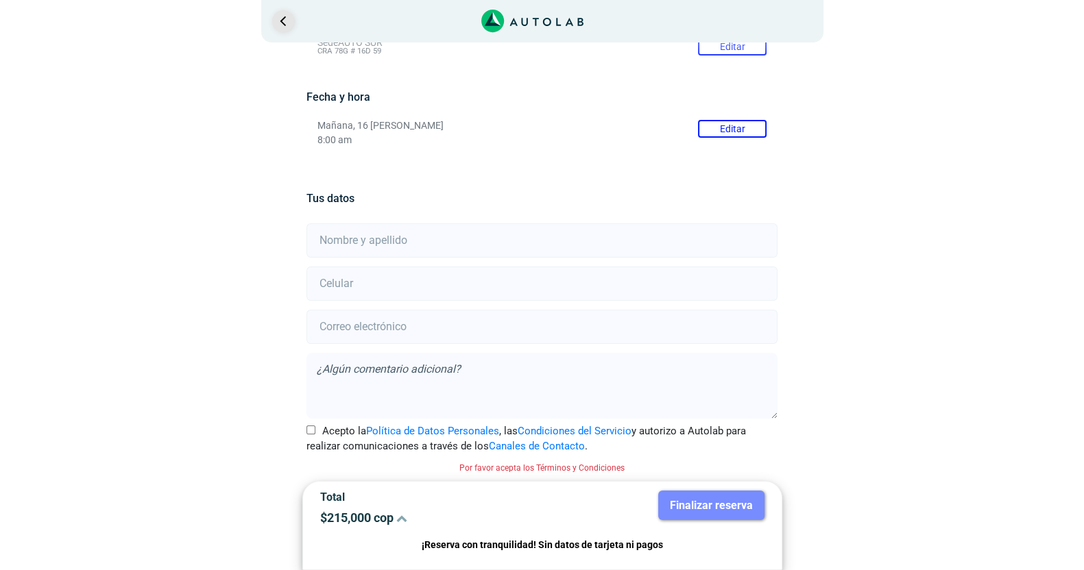
click at [280, 25] on link "Ir al paso anterior" at bounding box center [283, 21] width 22 height 22
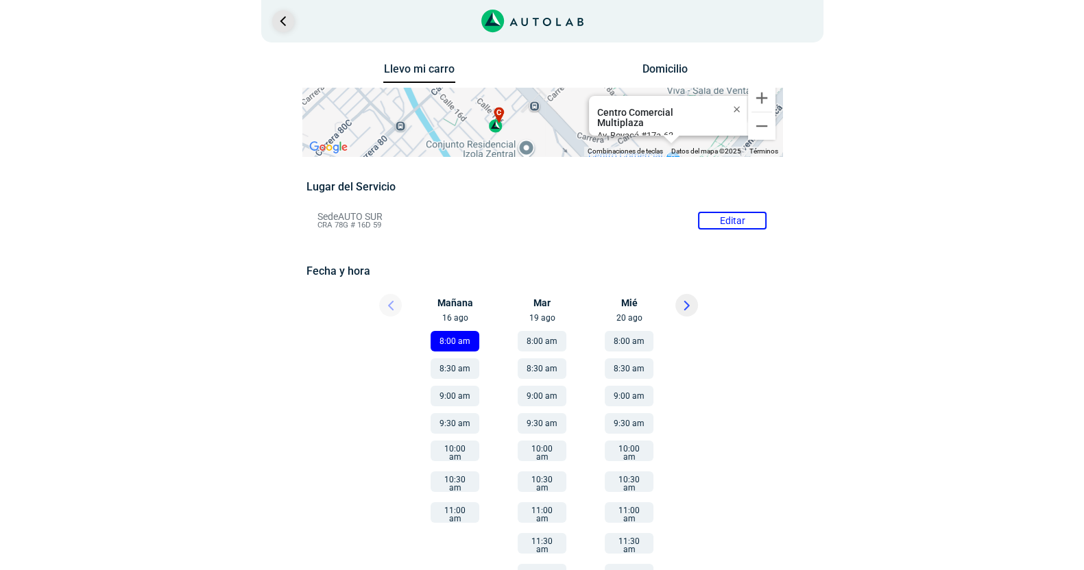
click at [288, 20] on link "Ir al paso anterior" at bounding box center [283, 21] width 22 height 22
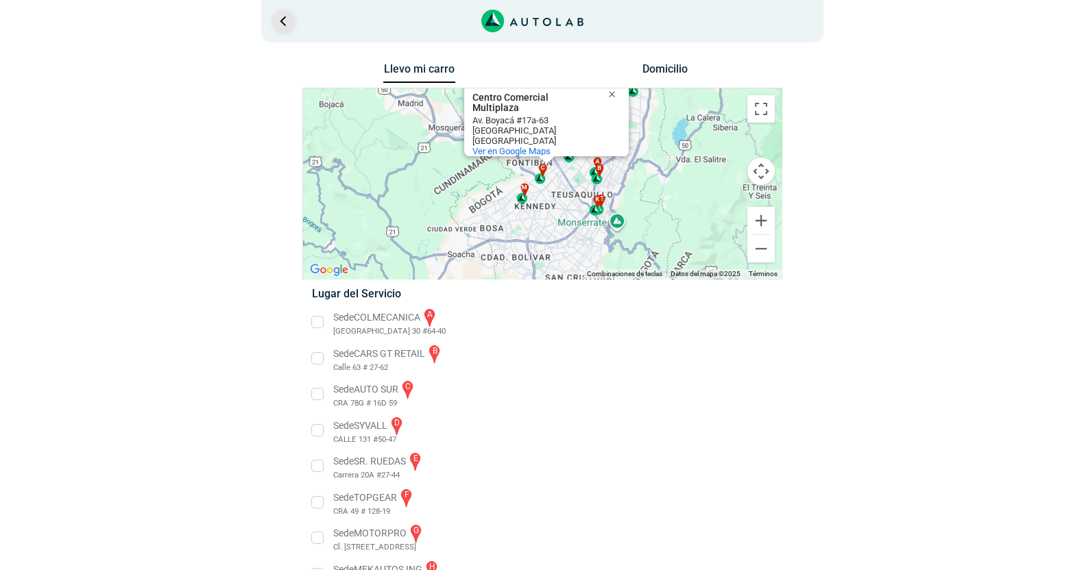
click at [288, 20] on link "Ir al paso anterior" at bounding box center [283, 21] width 22 height 22
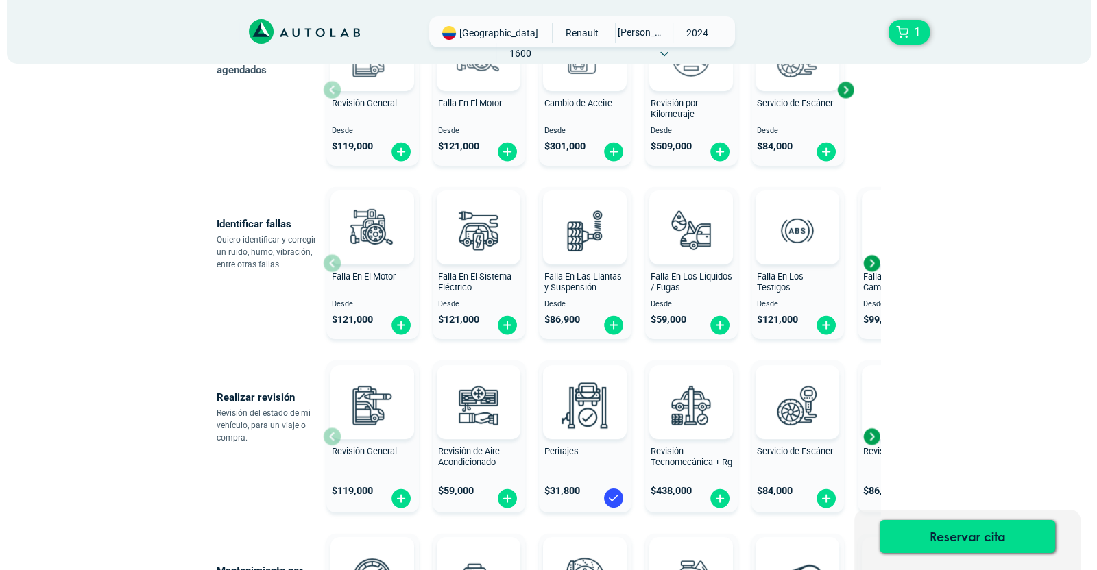
scroll to position [239, 0]
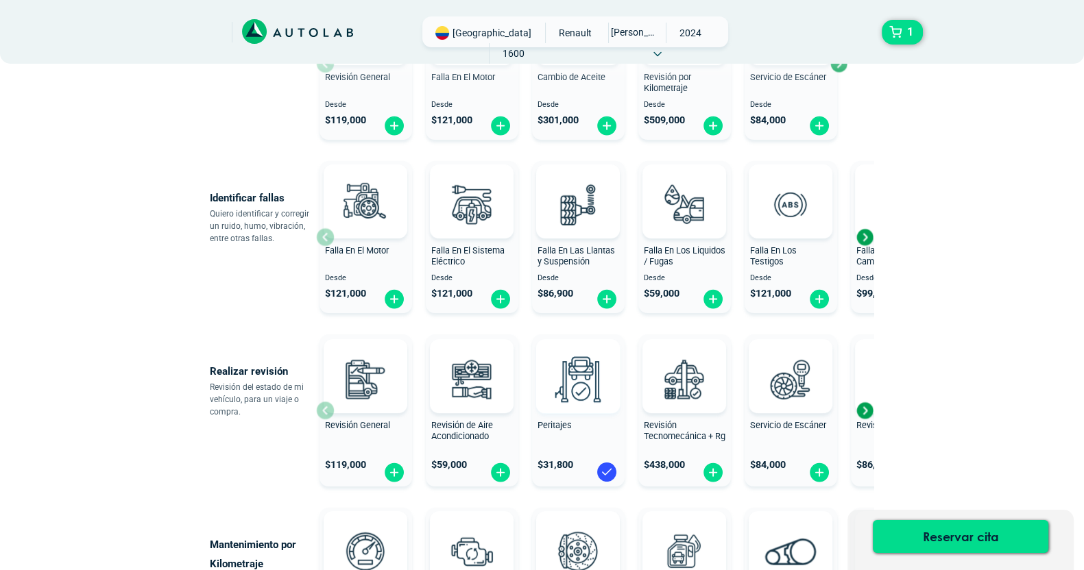
click at [579, 412] on span at bounding box center [578, 376] width 47 height 74
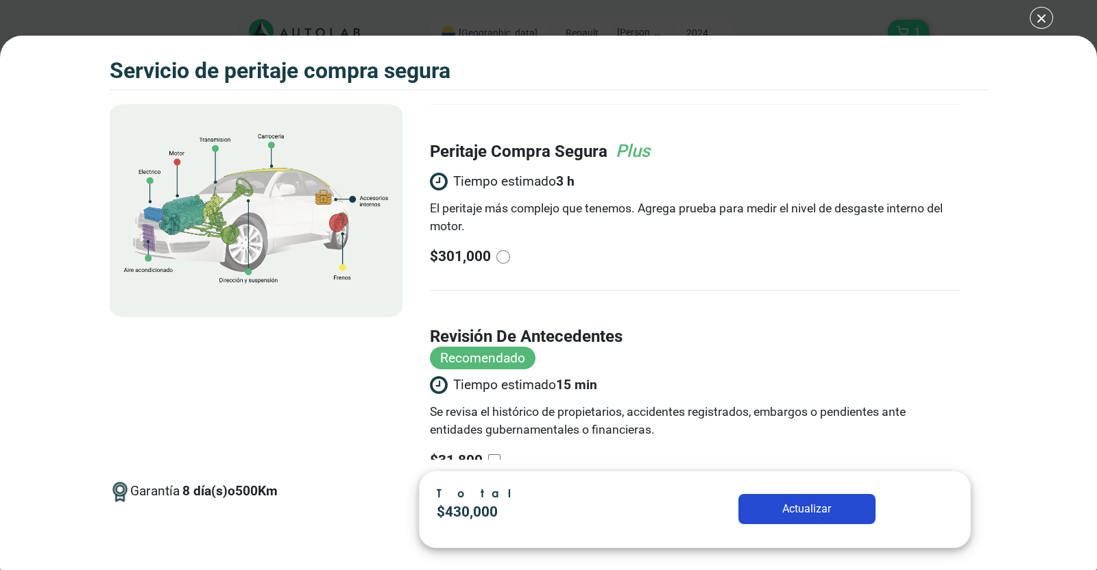
scroll to position [253, 0]
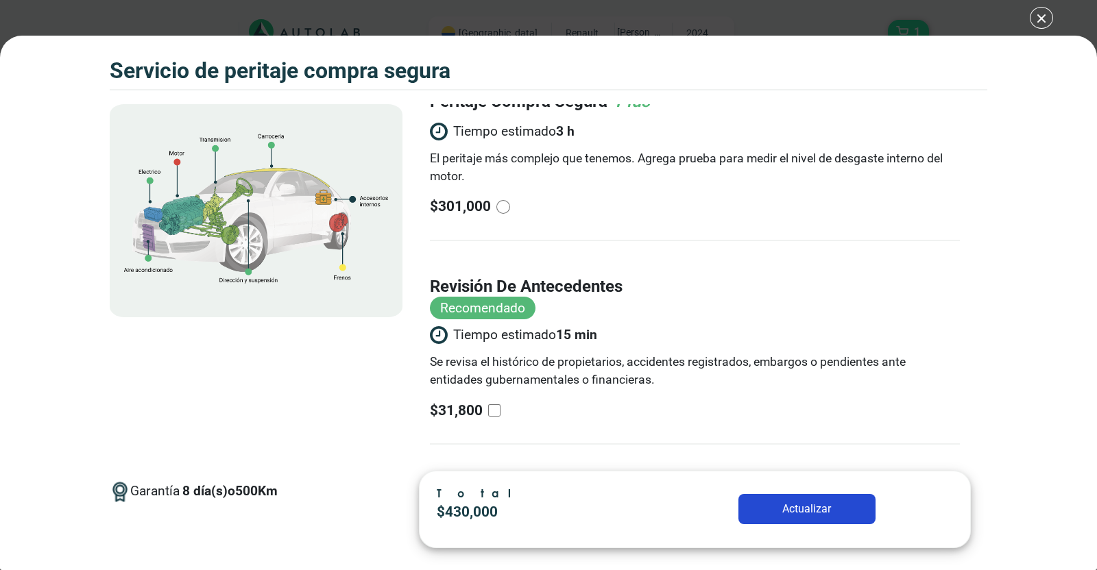
click at [494, 407] on input "revisión de antecedentes Recomendado Tiempo estimado 15 min Se revisa el histór…" at bounding box center [494, 411] width 12 height 12
checkbox input "true"
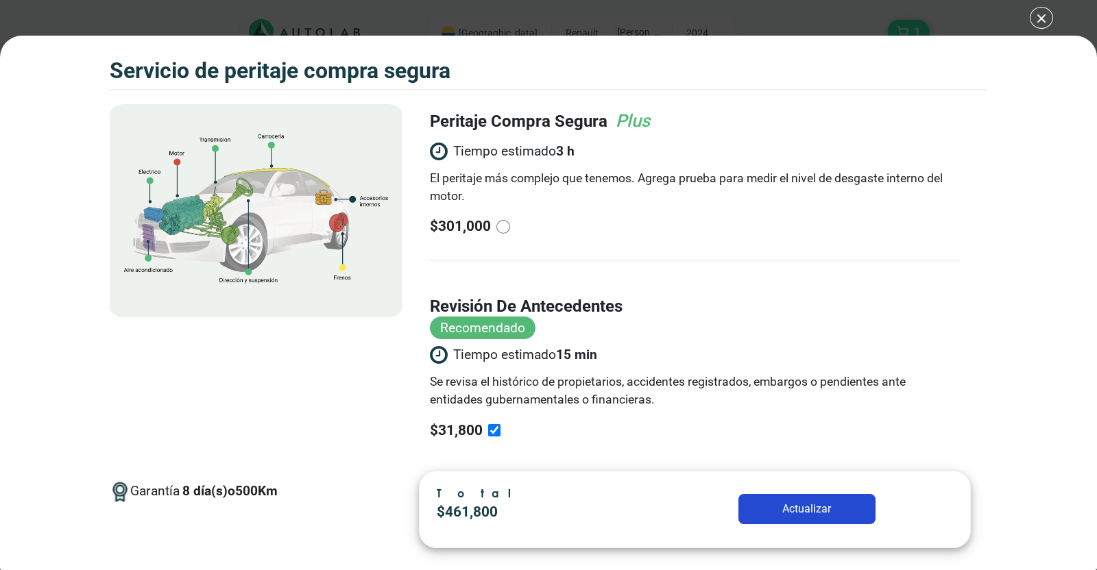
scroll to position [0, 0]
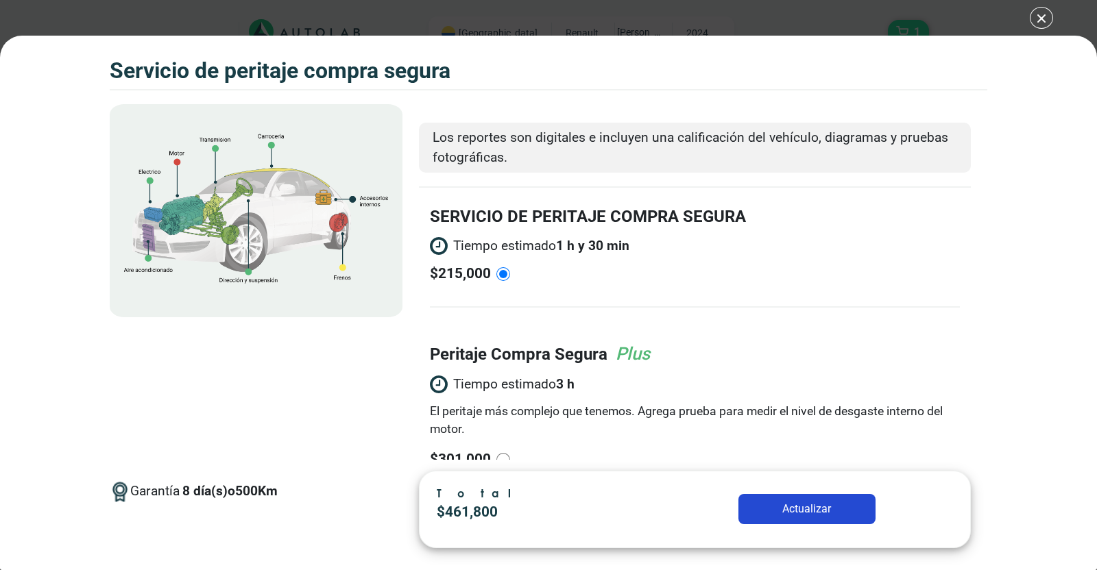
click at [507, 276] on input "radio" at bounding box center [503, 274] width 14 height 14
click at [1042, 20] on div "Volkswagen Crossfox 2018 SERVICIO DE PERITAJE COMPRA [PERSON_NAME] 1" at bounding box center [548, 285] width 1097 height 570
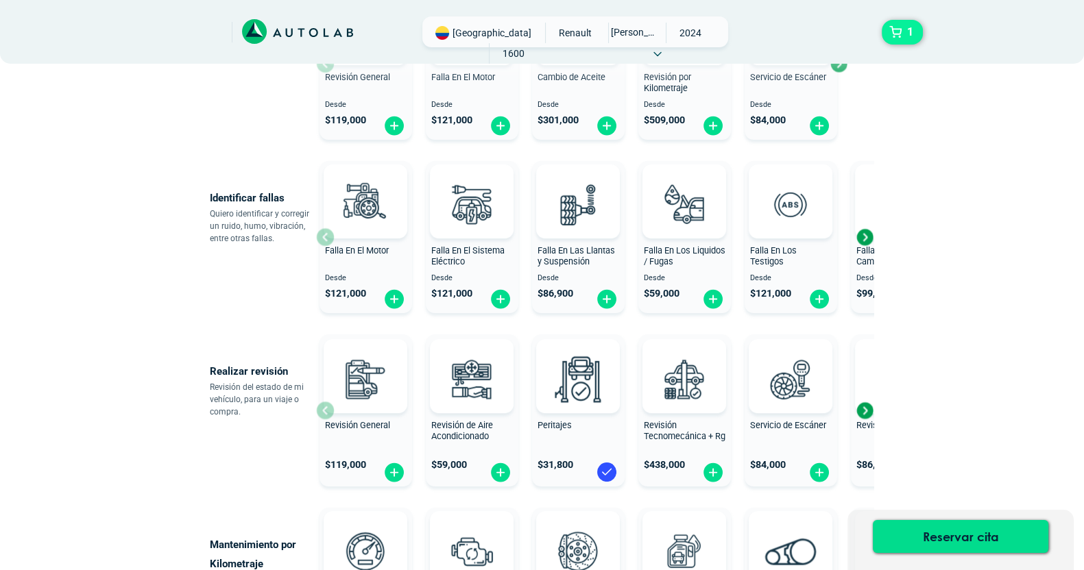
click at [897, 32] on button "1" at bounding box center [902, 32] width 41 height 25
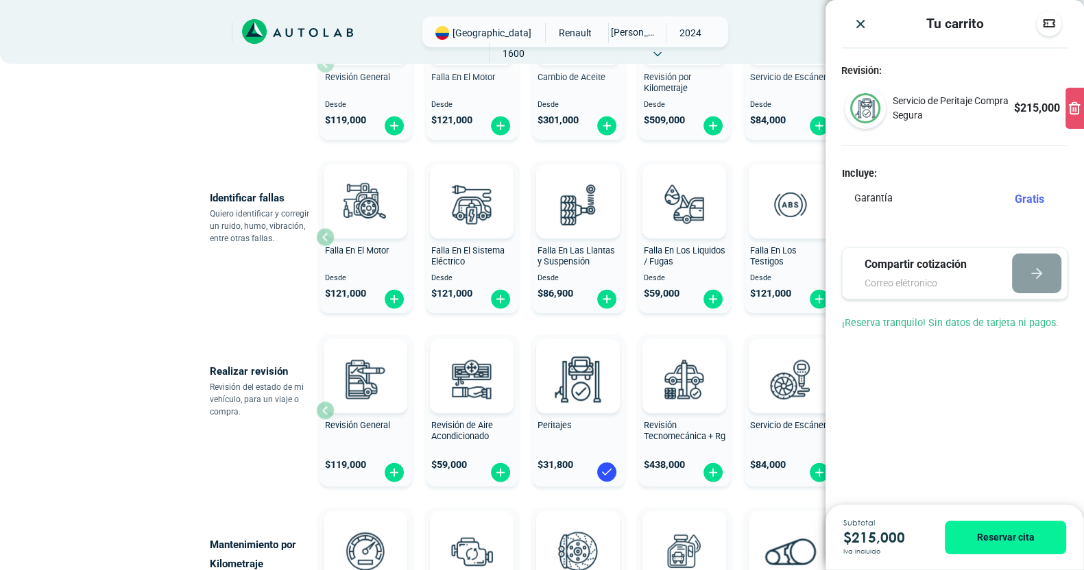
click at [1074, 111] on icon at bounding box center [1074, 109] width 0 height 3
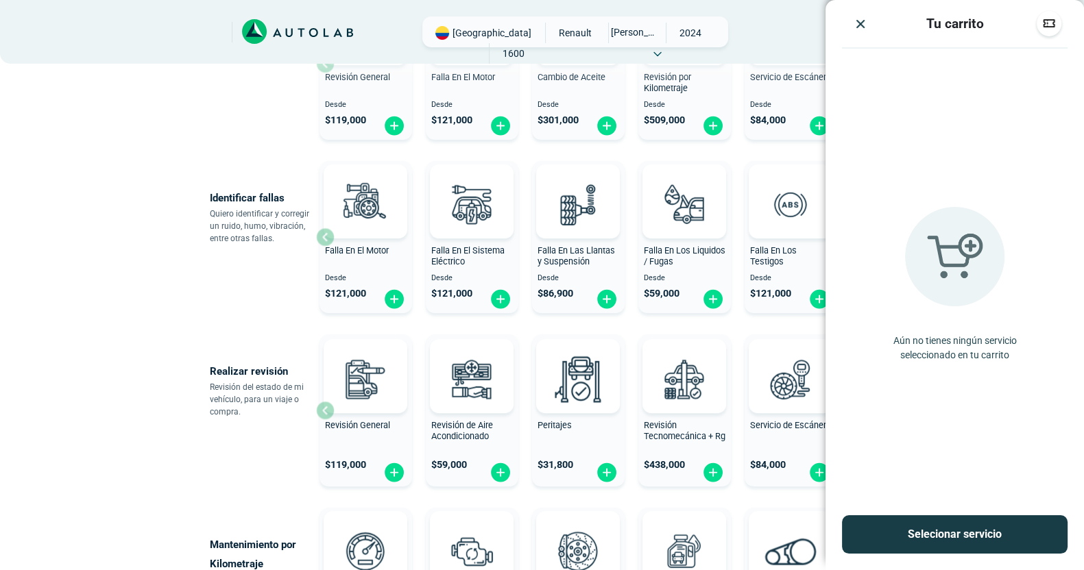
click at [860, 23] on img "Close" at bounding box center [861, 24] width 14 height 14
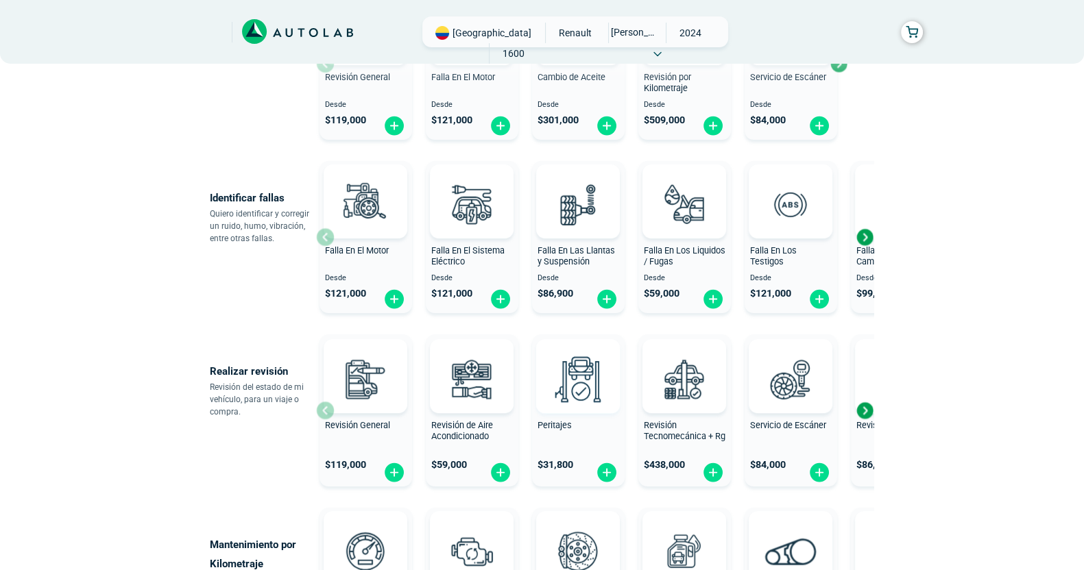
click at [574, 372] on img at bounding box center [578, 379] width 60 height 60
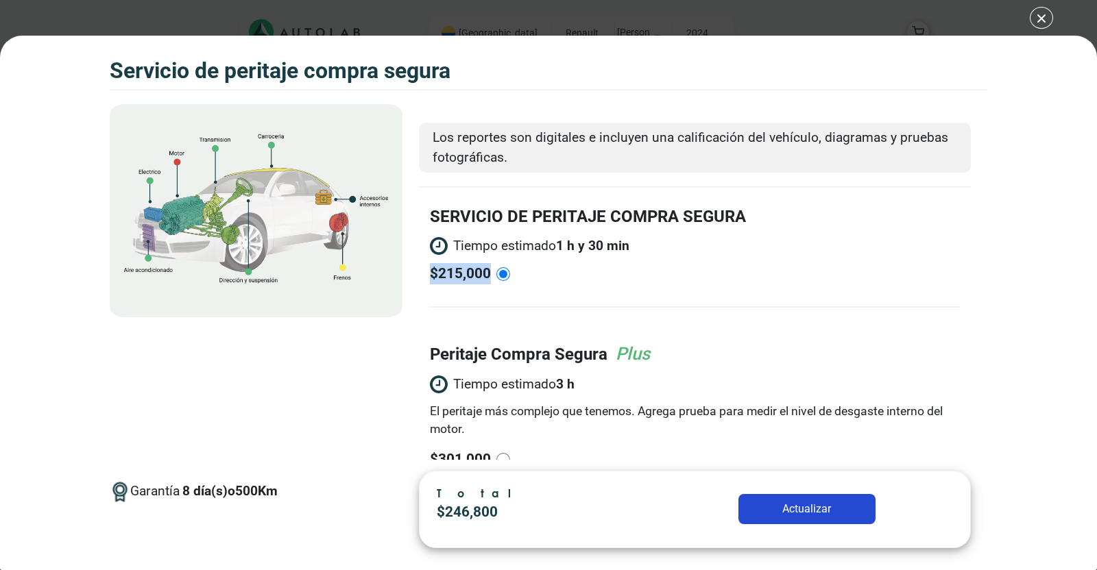
drag, startPoint x: 989, startPoint y: 240, endPoint x: 992, endPoint y: 272, distance: 32.4
click at [992, 272] on div "Volkswagen Crossfox 2018 SERVICIO DE PERITAJE COMPRA [PERSON_NAME]" at bounding box center [548, 303] width 1097 height 535
click at [892, 194] on div "SERVICIO DE PERITAJE COMPRA [PERSON_NAME] Tiempo estimado 1 h y 30 min $ 215,00…" at bounding box center [695, 443] width 552 height 510
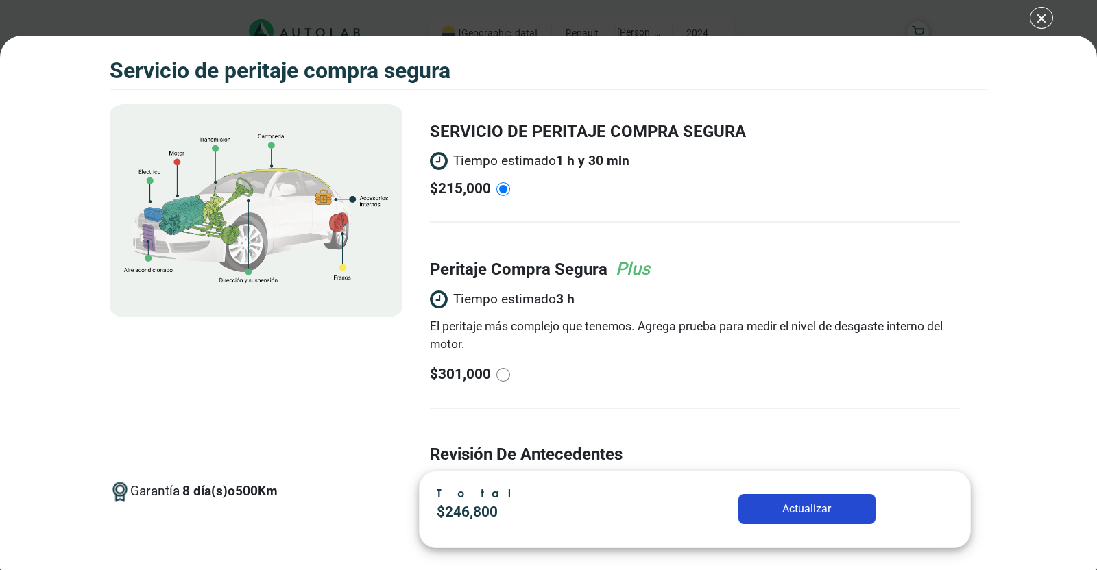
scroll to position [253, 0]
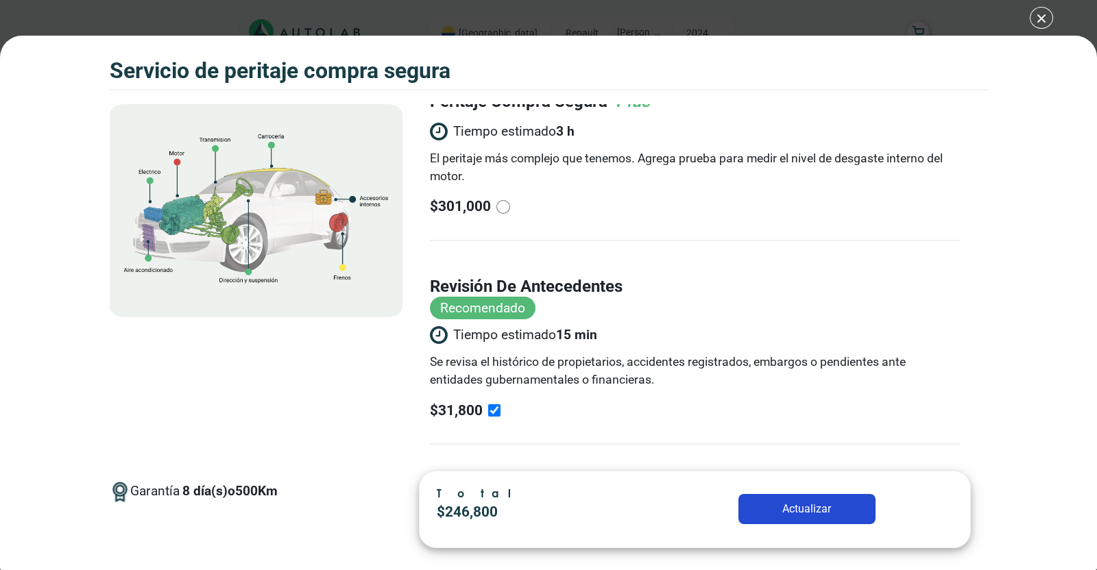
click at [1026, 399] on div "Volkswagen Crossfox 2018 SERVICIO DE PERITAJE COMPRA [PERSON_NAME]" at bounding box center [548, 303] width 1097 height 535
click at [788, 505] on button "Actualizar" at bounding box center [806, 509] width 137 height 30
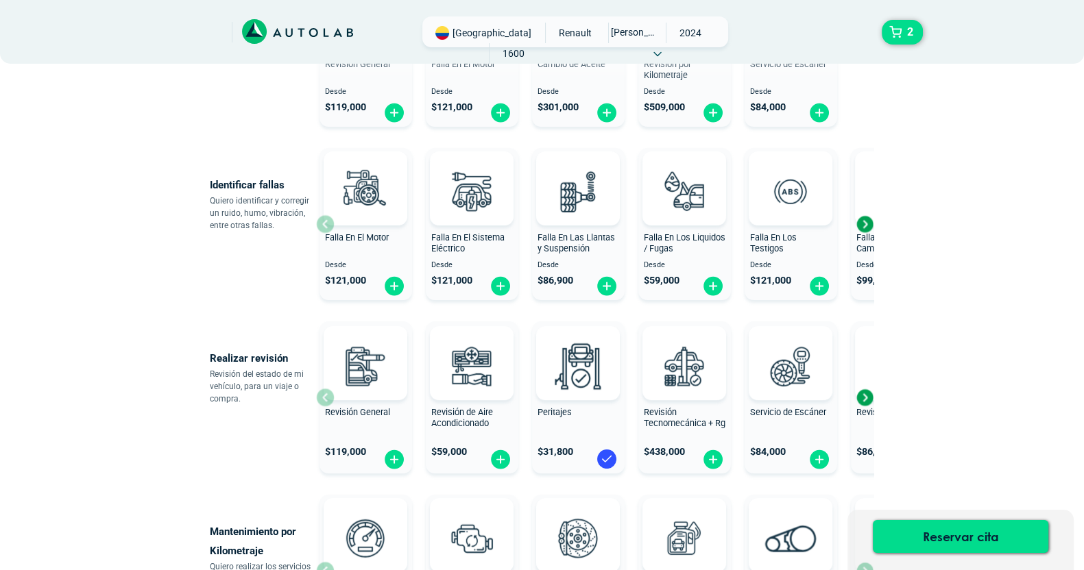
scroll to position [241, 0]
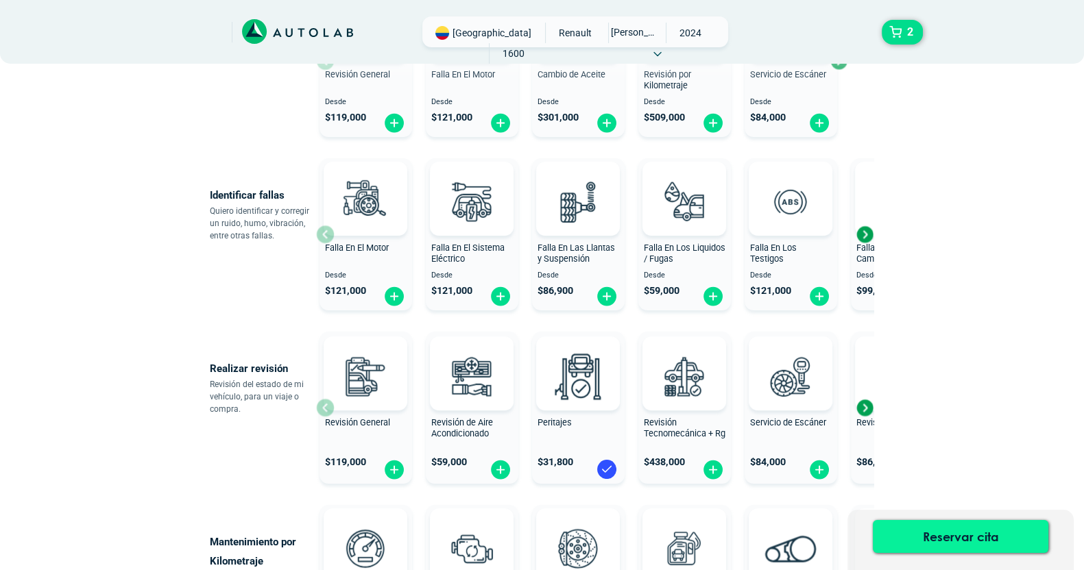
click at [958, 538] on button "Reservar cita" at bounding box center [961, 536] width 176 height 33
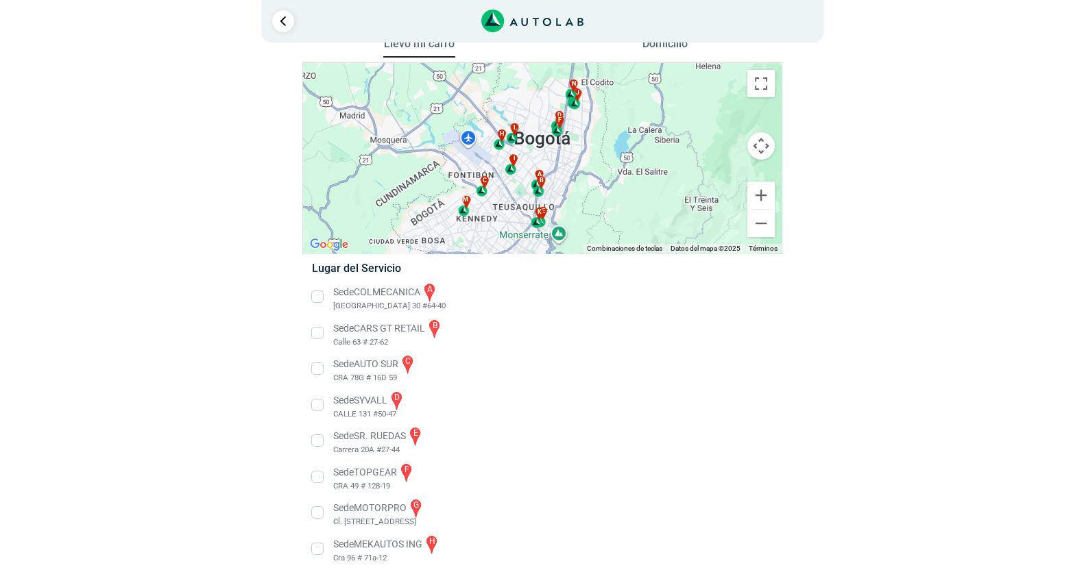
scroll to position [36, 0]
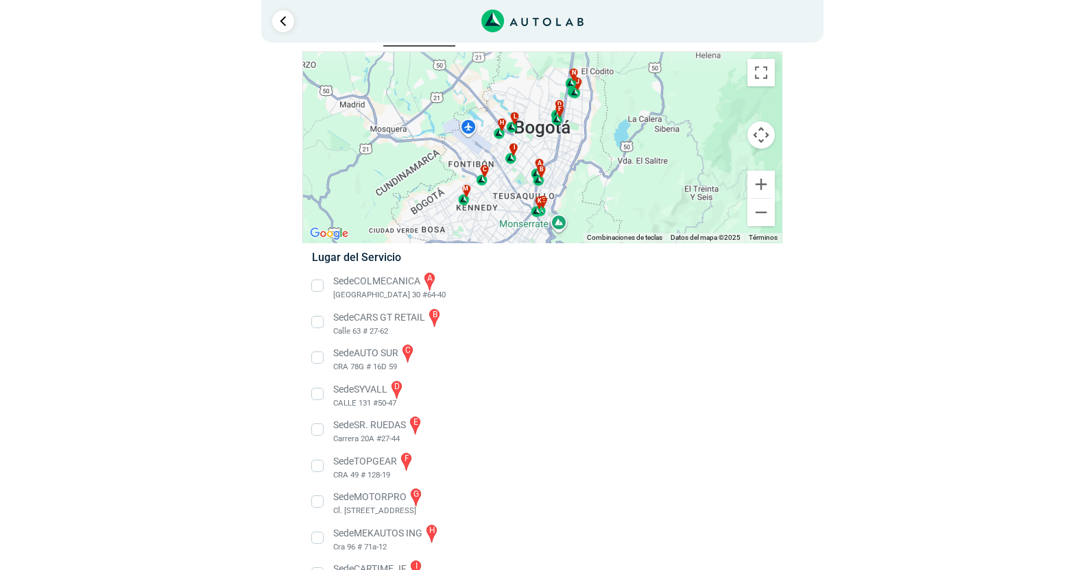
click at [319, 358] on li "Sede AUTO SUR c CRA 78G # 16D 59" at bounding box center [542, 358] width 481 height 31
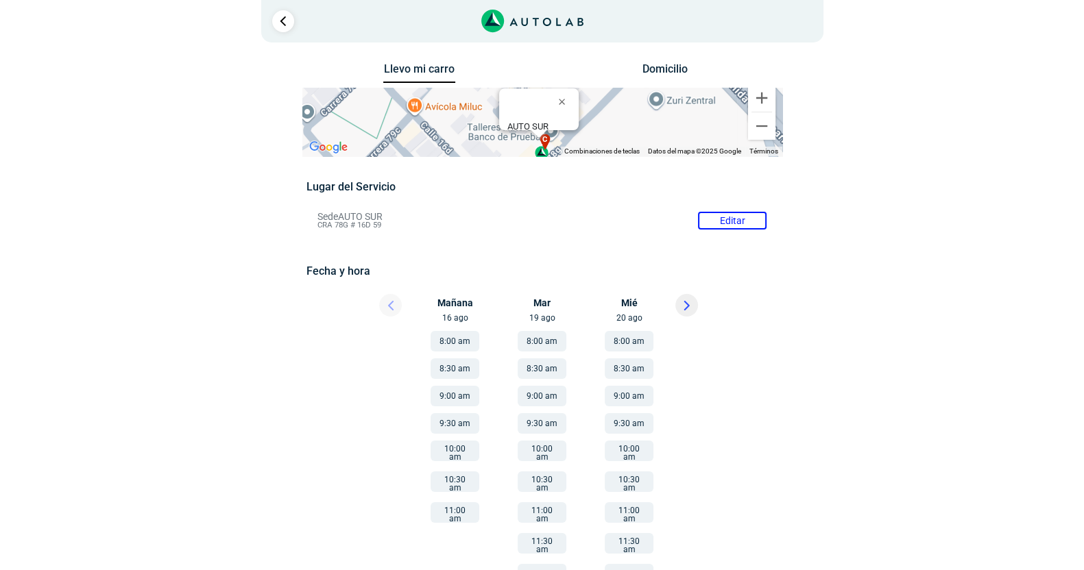
click at [460, 346] on button "8:00 am" at bounding box center [455, 341] width 49 height 21
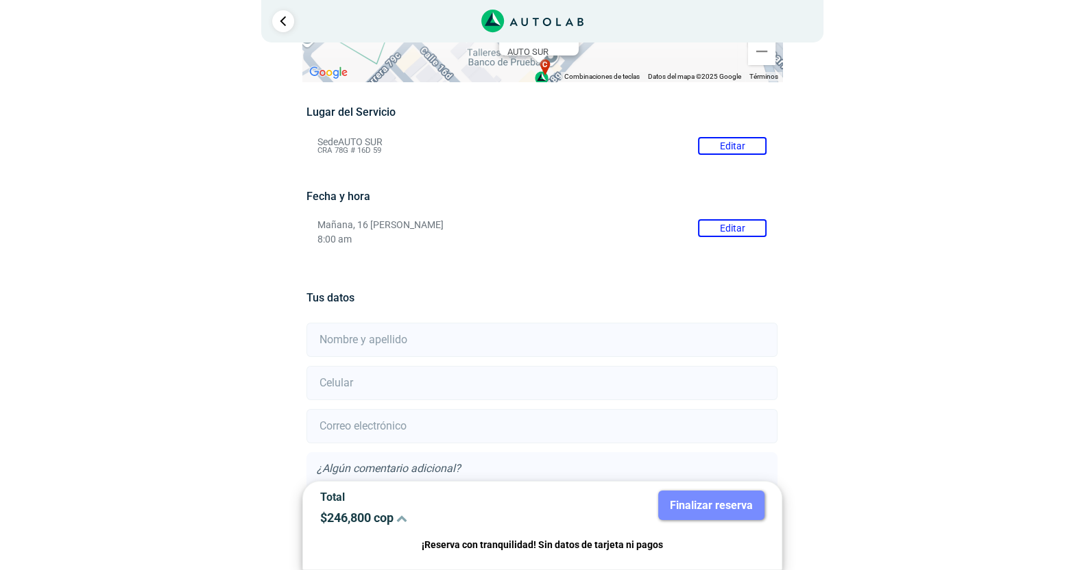
scroll to position [174, 0]
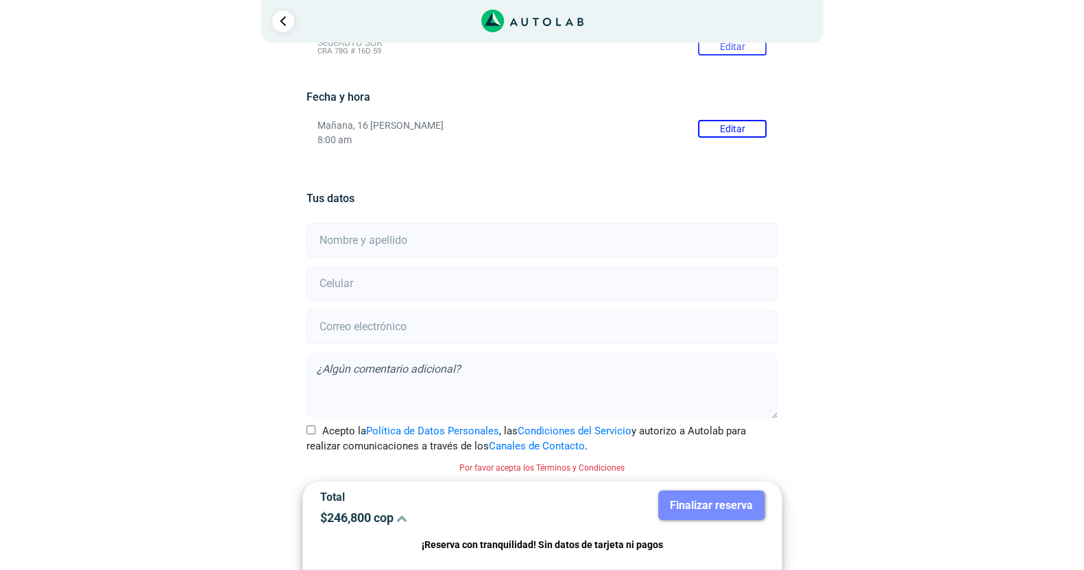
click at [411, 230] on input "text" at bounding box center [541, 241] width 471 height 34
type input "[PERSON_NAME] [PERSON_NAME] Vernizzi"
drag, startPoint x: 398, startPoint y: 274, endPoint x: 267, endPoint y: 260, distance: 131.7
click at [267, 260] on div "Llevo mi carro [GEOGRAPHIC_DATA] Para navegar por el mapa con gestos táctiles, …" at bounding box center [542, 229] width 665 height 686
type input "3157750715"
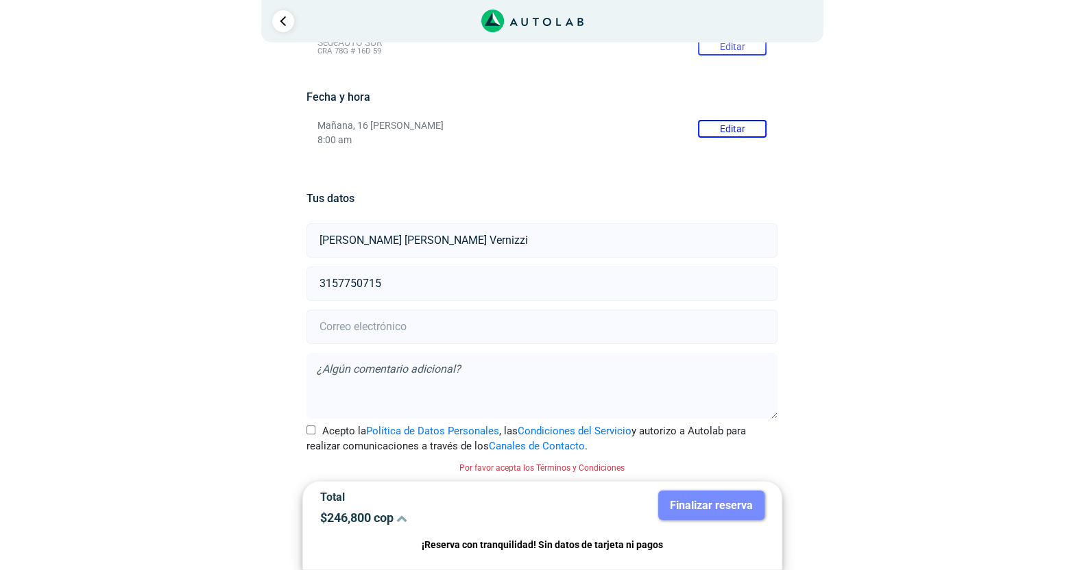
click at [436, 319] on input "email" at bounding box center [541, 327] width 471 height 34
type input "[EMAIL_ADDRESS][DOMAIN_NAME]"
click at [309, 430] on input "Acepto la Política de Datos Personales , las Condiciones del Servicio y autoriz…" at bounding box center [310, 430] width 9 height 9
checkbox input "true"
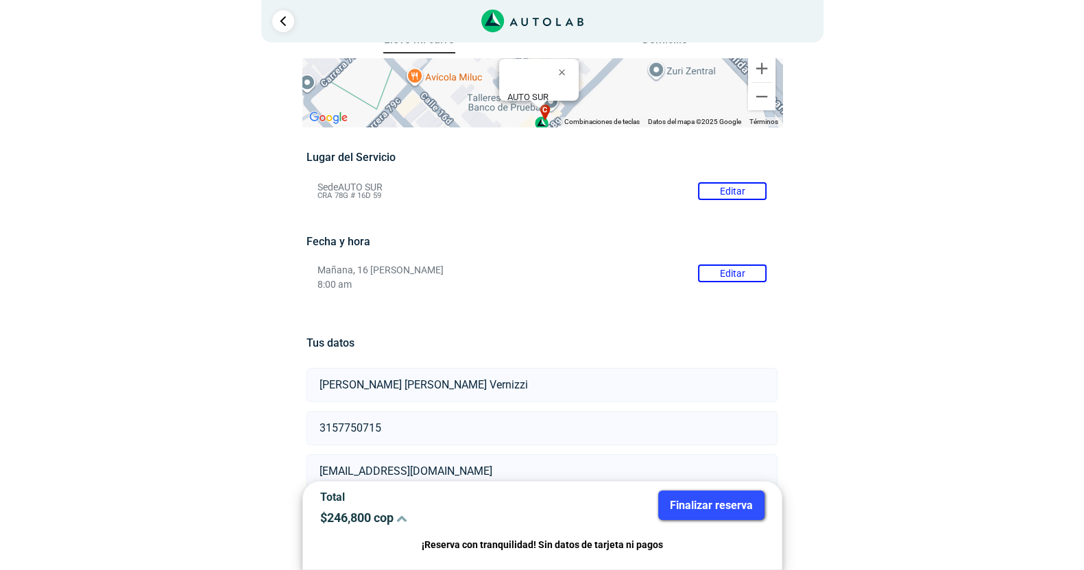
scroll to position [0, 0]
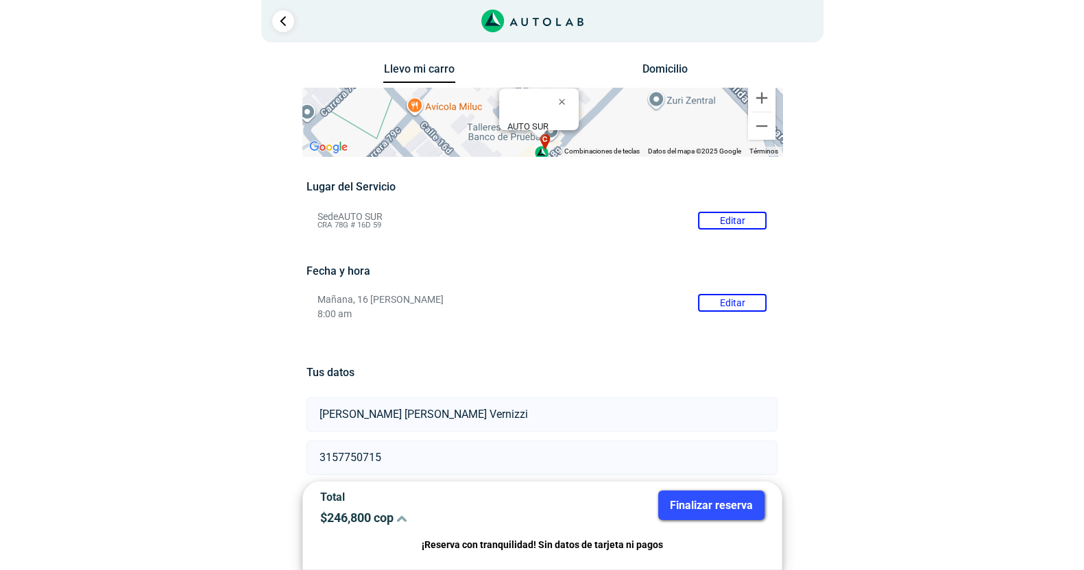
drag, startPoint x: 390, startPoint y: 226, endPoint x: 336, endPoint y: 212, distance: 56.0
click at [336, 212] on li "Sede AUTO SUR Editar CRA 78G # 16D 59" at bounding box center [542, 221] width 470 height 22
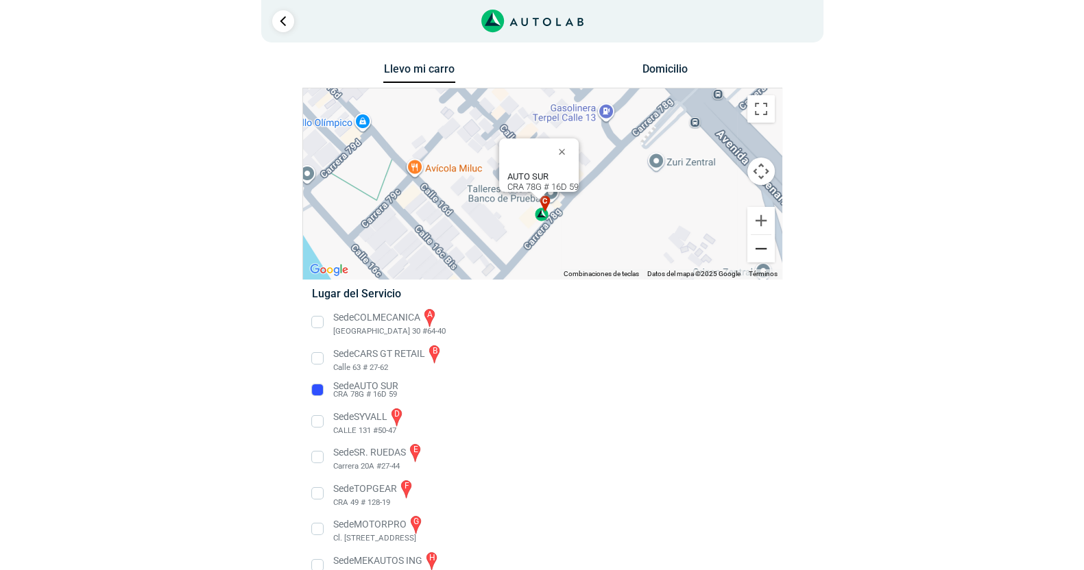
click at [763, 255] on button "Reducir" at bounding box center [760, 248] width 27 height 27
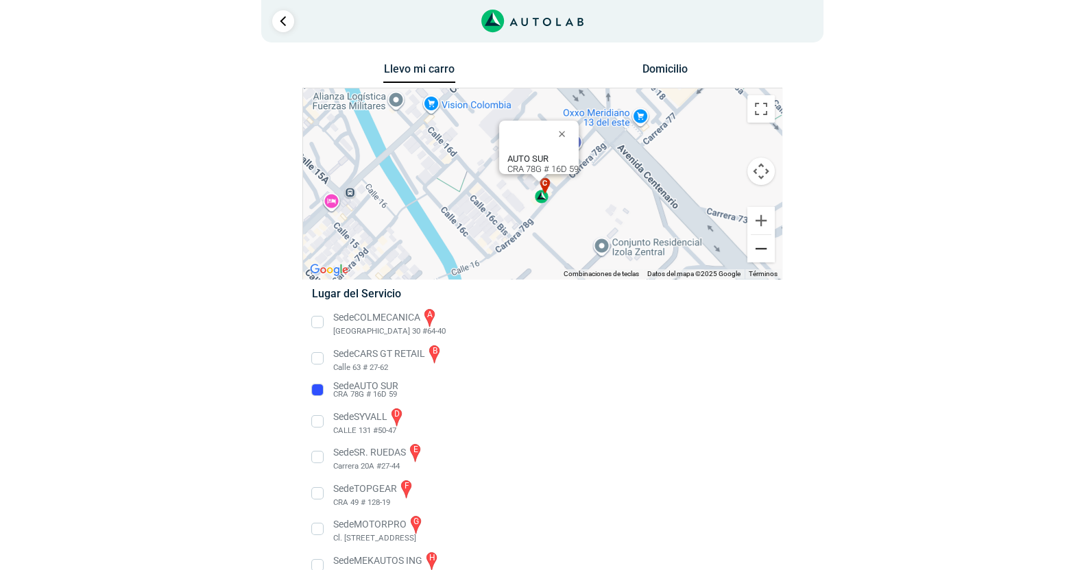
click at [763, 255] on button "Reducir" at bounding box center [760, 248] width 27 height 27
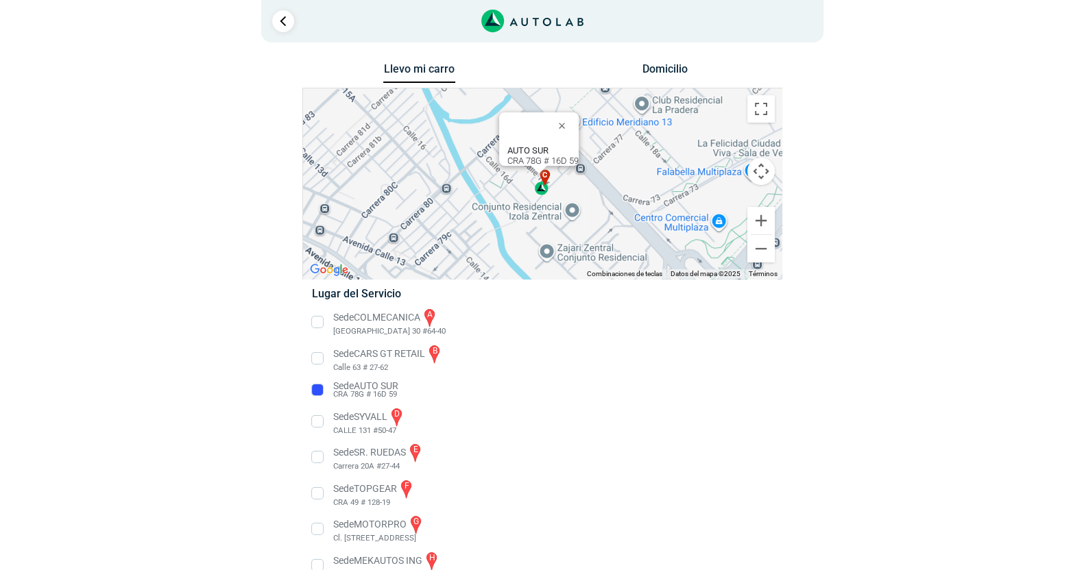
click at [350, 385] on li "Sede AUTO SUR CRA 78G # 16D 59" at bounding box center [542, 390] width 481 height 22
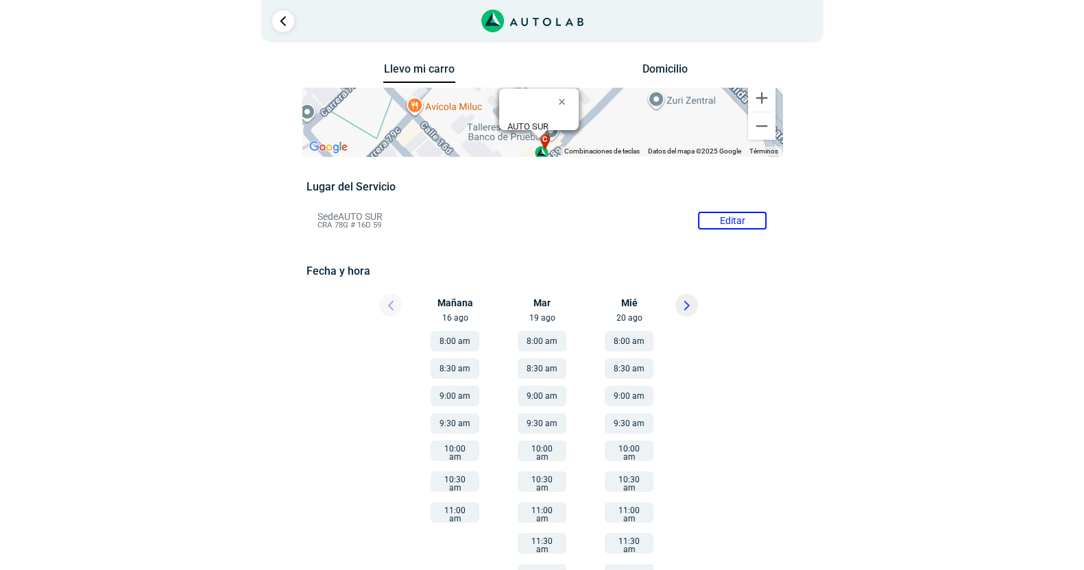
click at [462, 341] on button "8:00 am" at bounding box center [455, 341] width 49 height 21
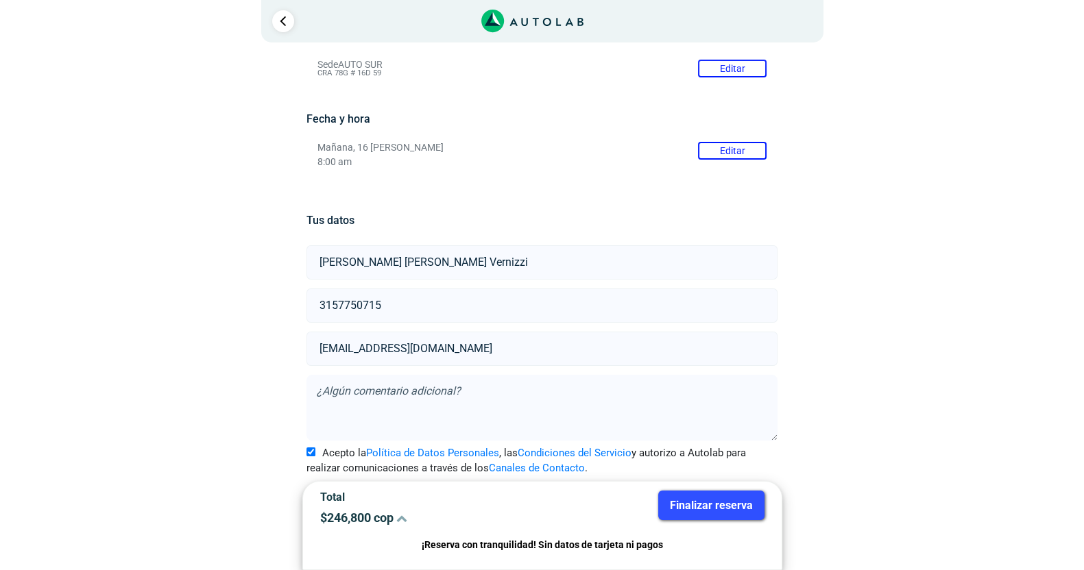
scroll to position [156, 0]
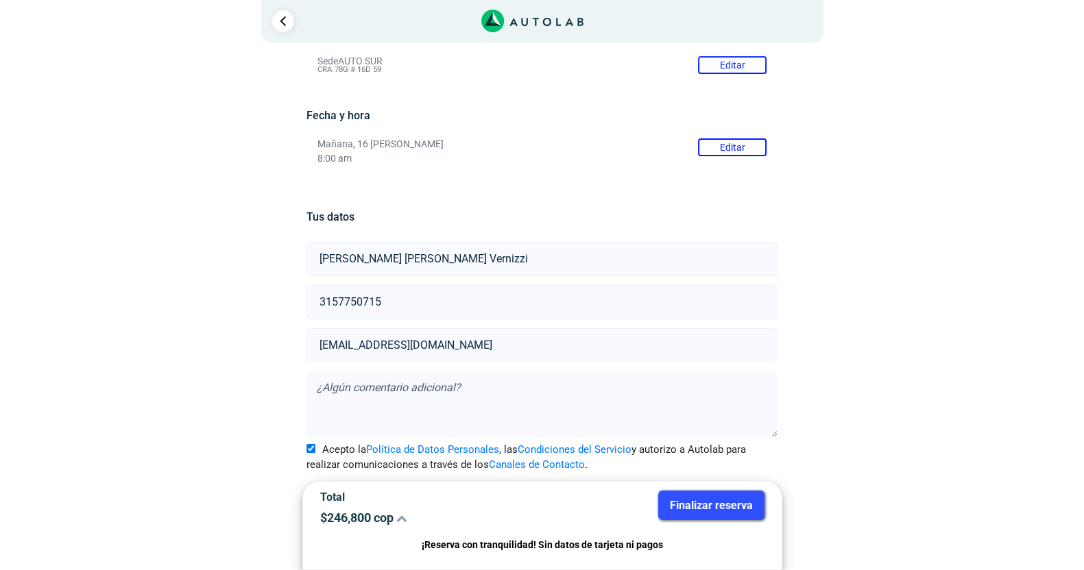
click at [725, 508] on button "Finalizar reserva" at bounding box center [711, 505] width 106 height 29
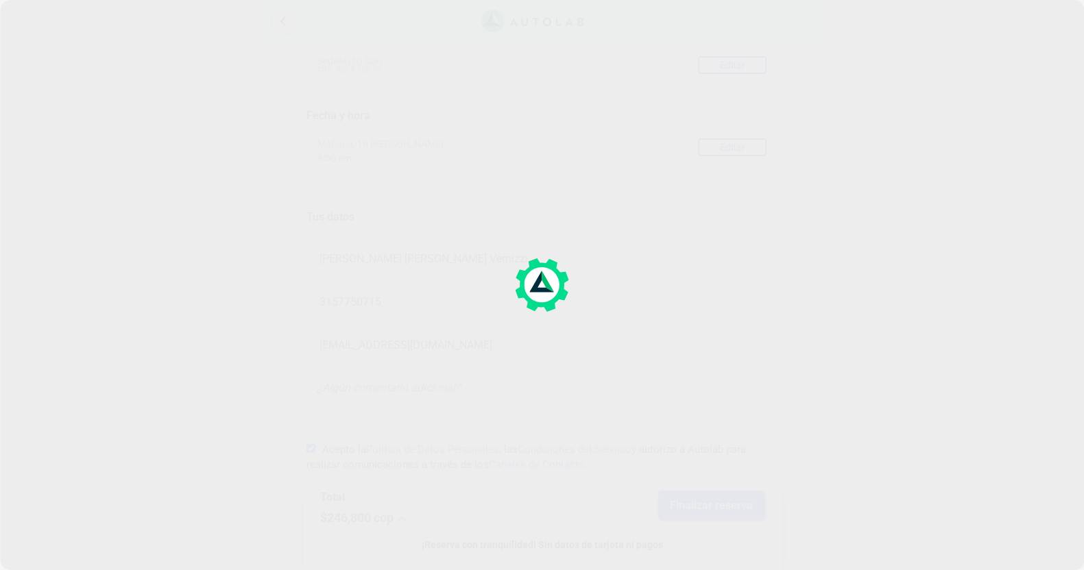
scroll to position [0, 0]
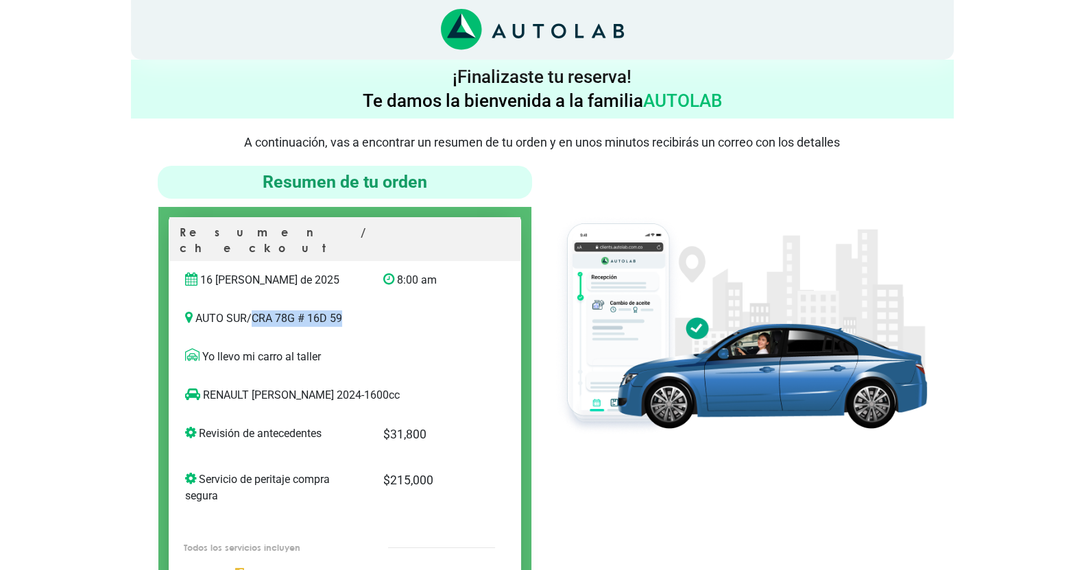
drag, startPoint x: 360, startPoint y: 299, endPoint x: 256, endPoint y: 289, distance: 104.0
click at [256, 300] on div "AUTO SUR / CRA 78G # 16D 59" at bounding box center [344, 319] width 351 height 38
copy p "CRA 78G # 16D 59"
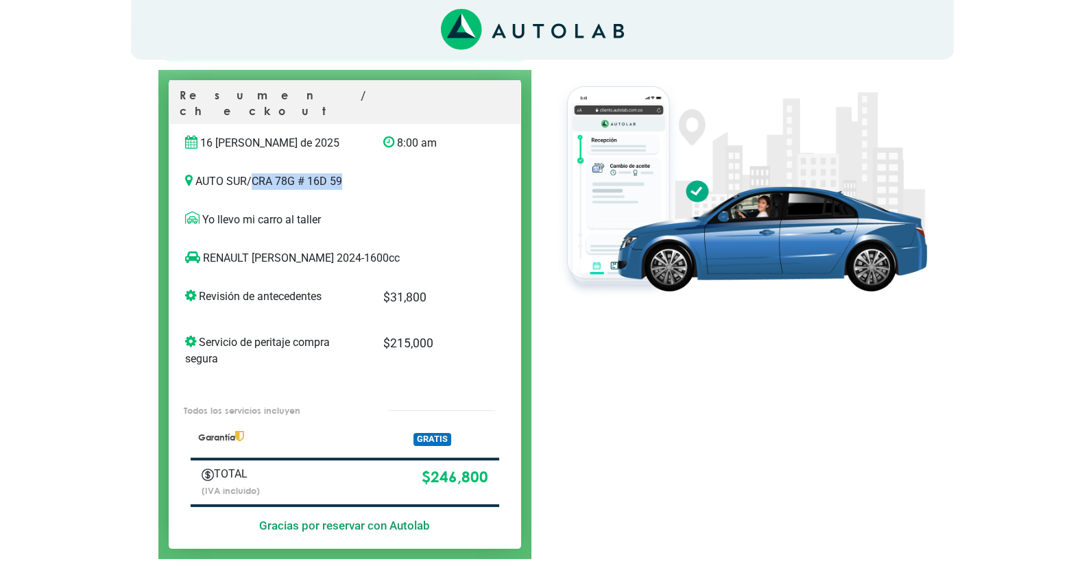
scroll to position [133, 0]
